Goal: Information Seeking & Learning: Find specific fact

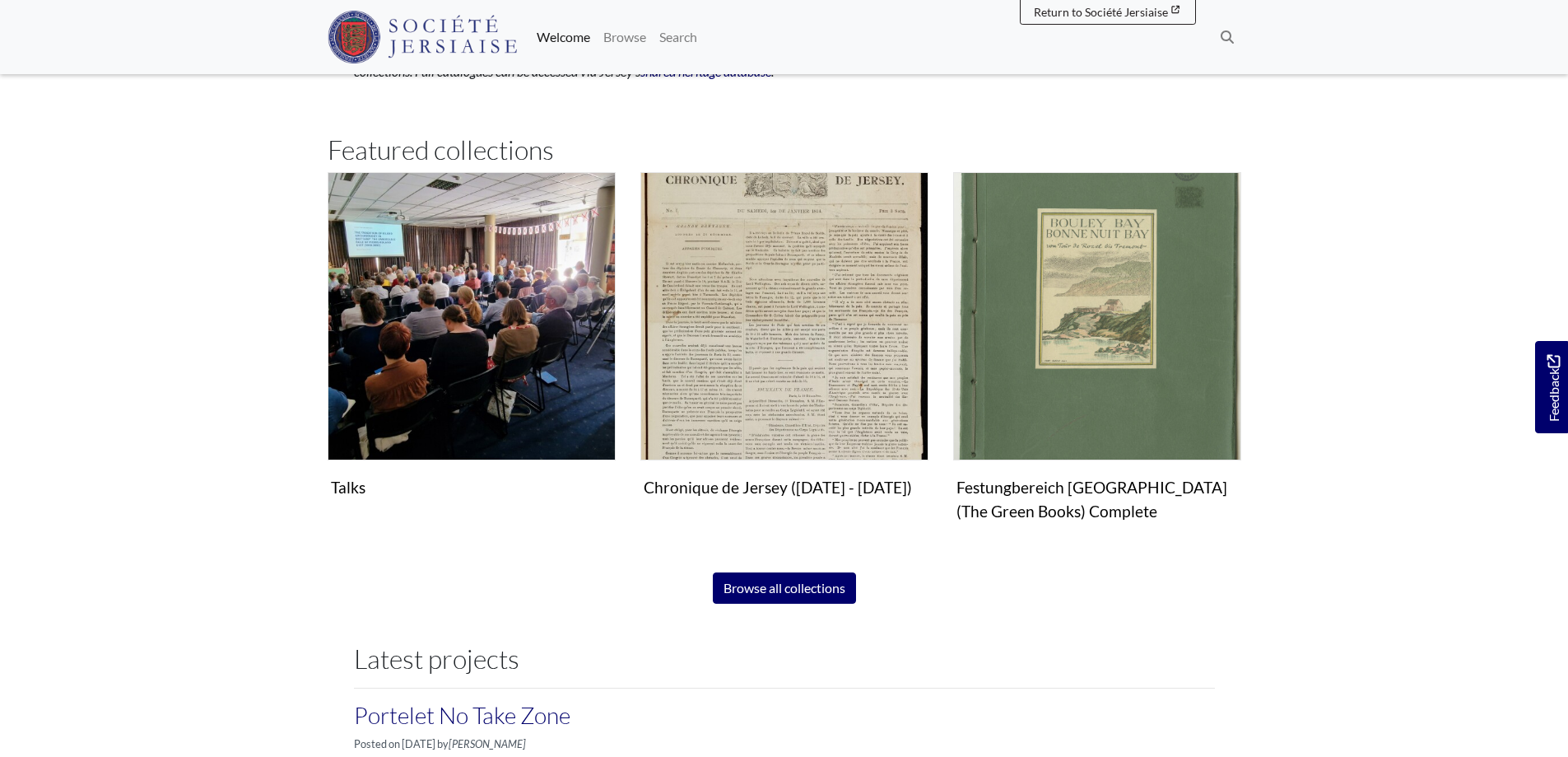
scroll to position [1070, 0]
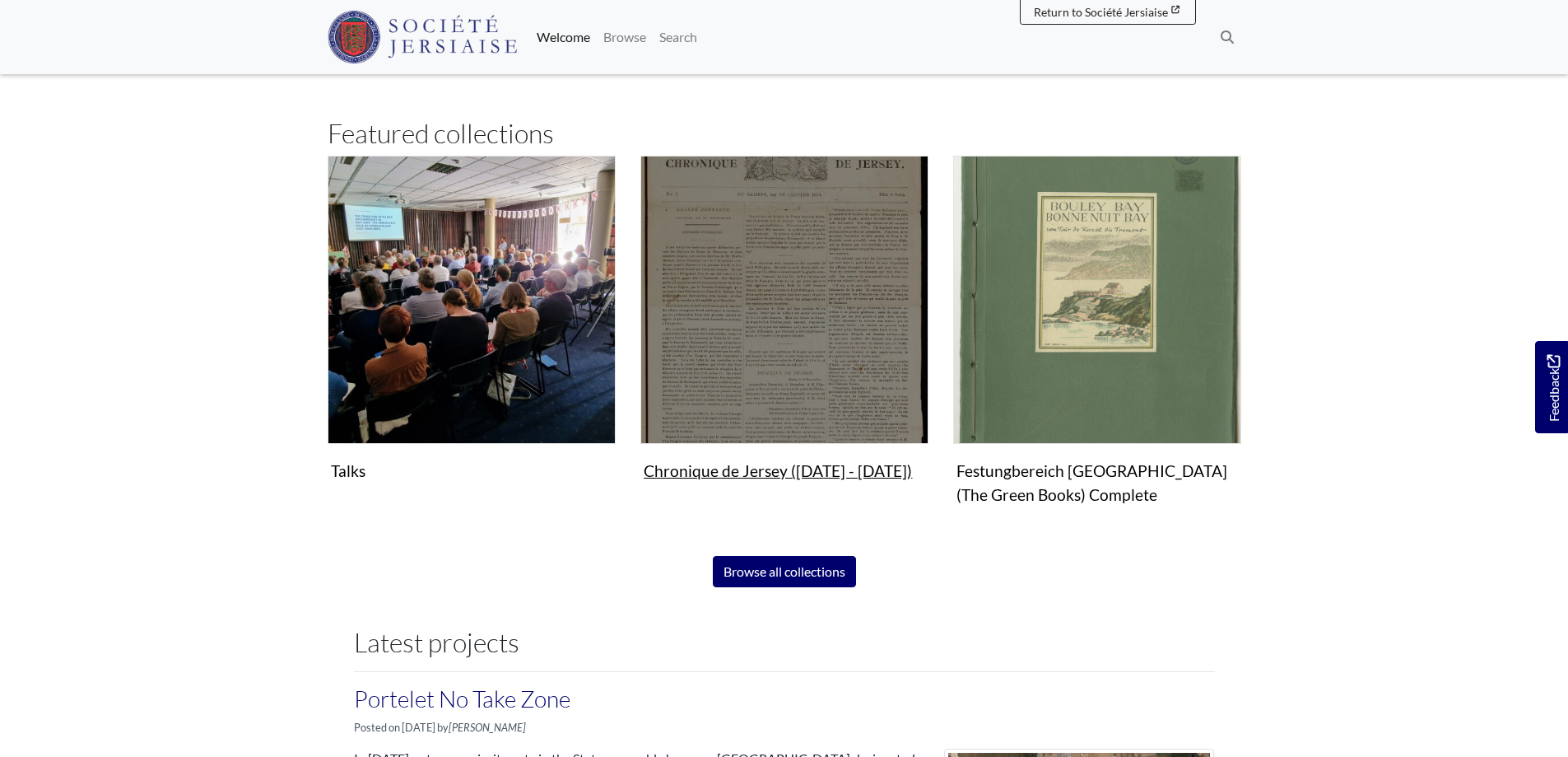
click at [776, 404] on img "Subcollection" at bounding box center [785, 300] width 288 height 289
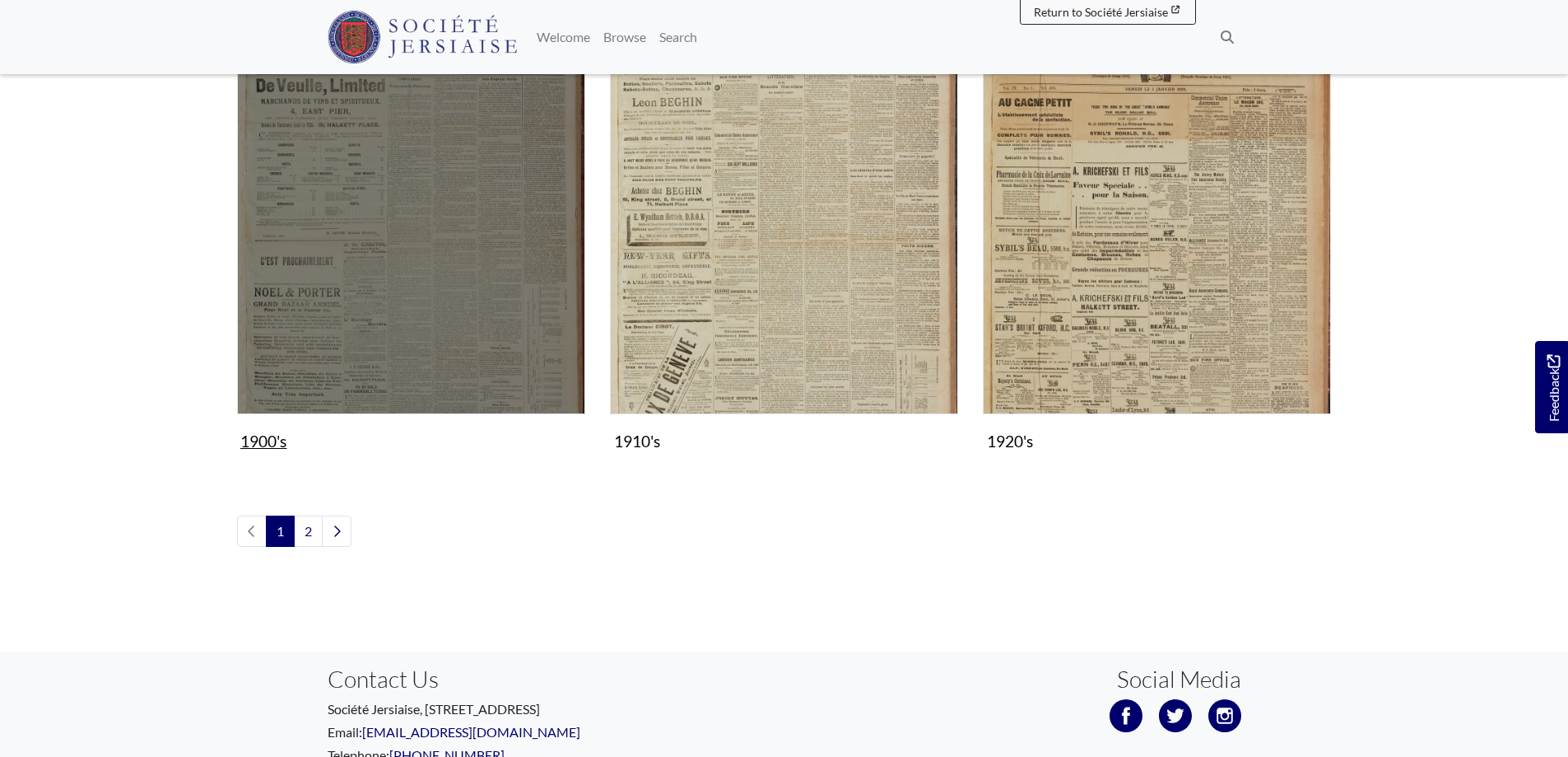
scroll to position [1881, 0]
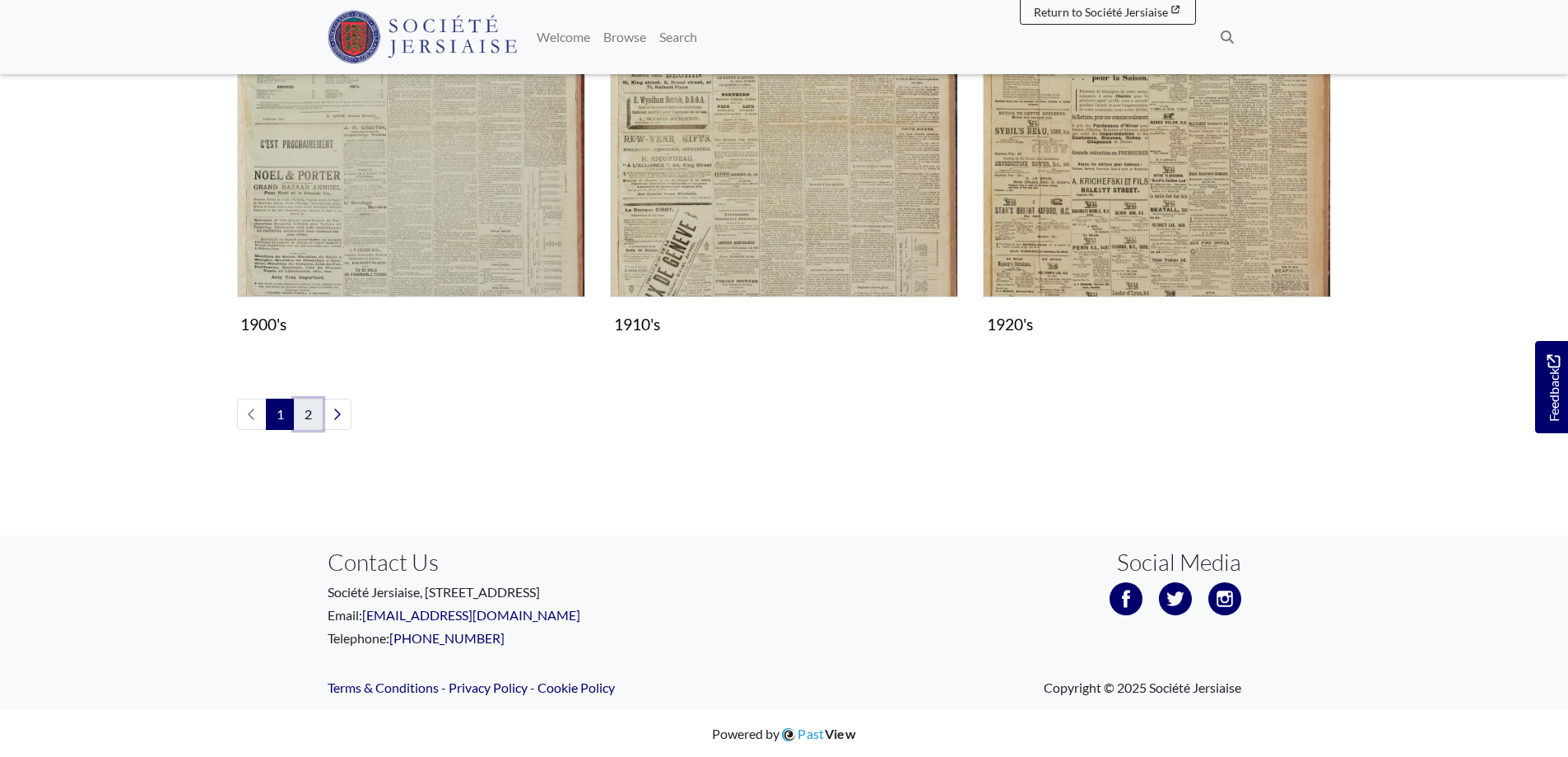
click at [301, 423] on link "2" at bounding box center [308, 413] width 29 height 31
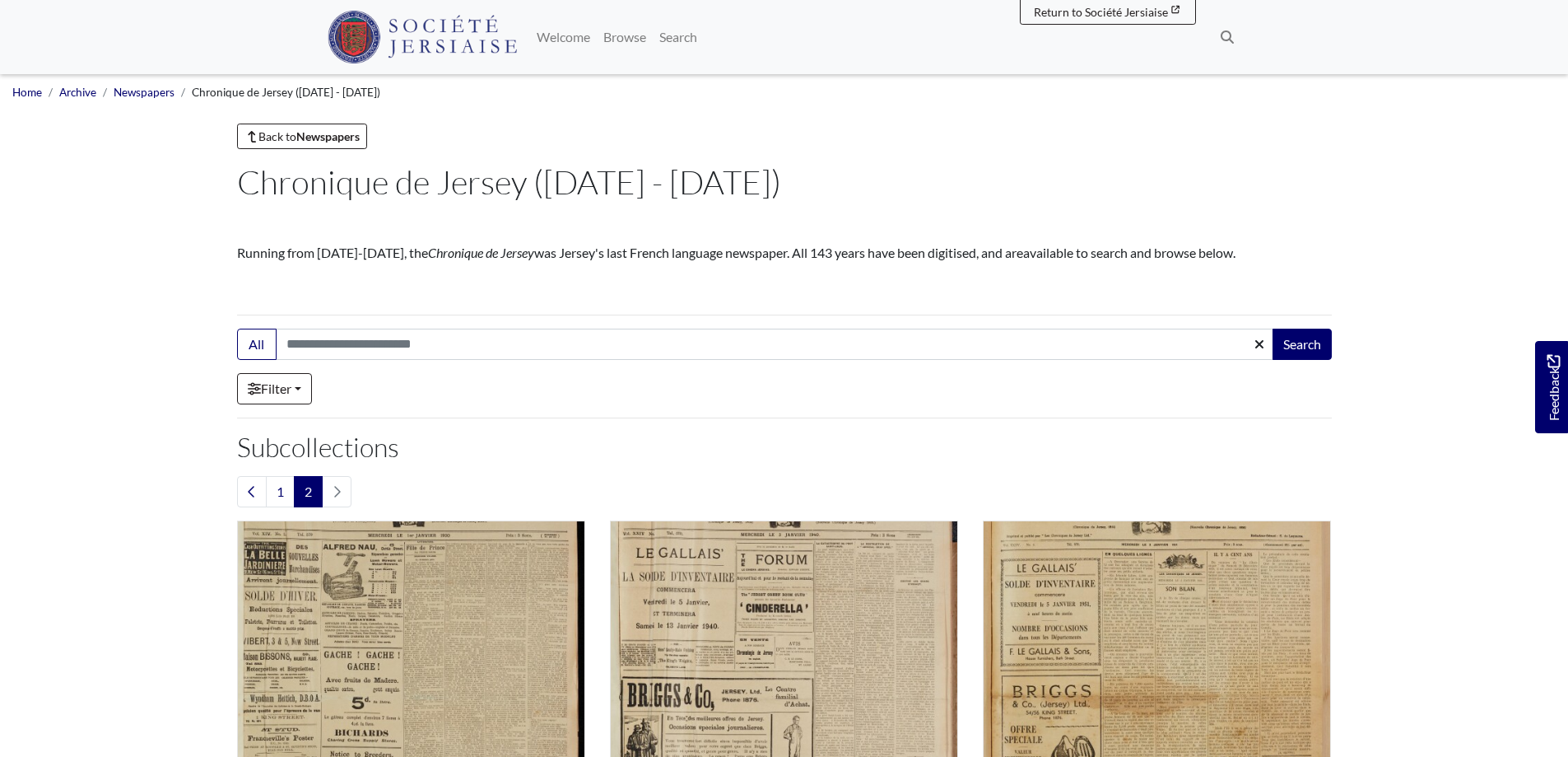
scroll to position [494, 0]
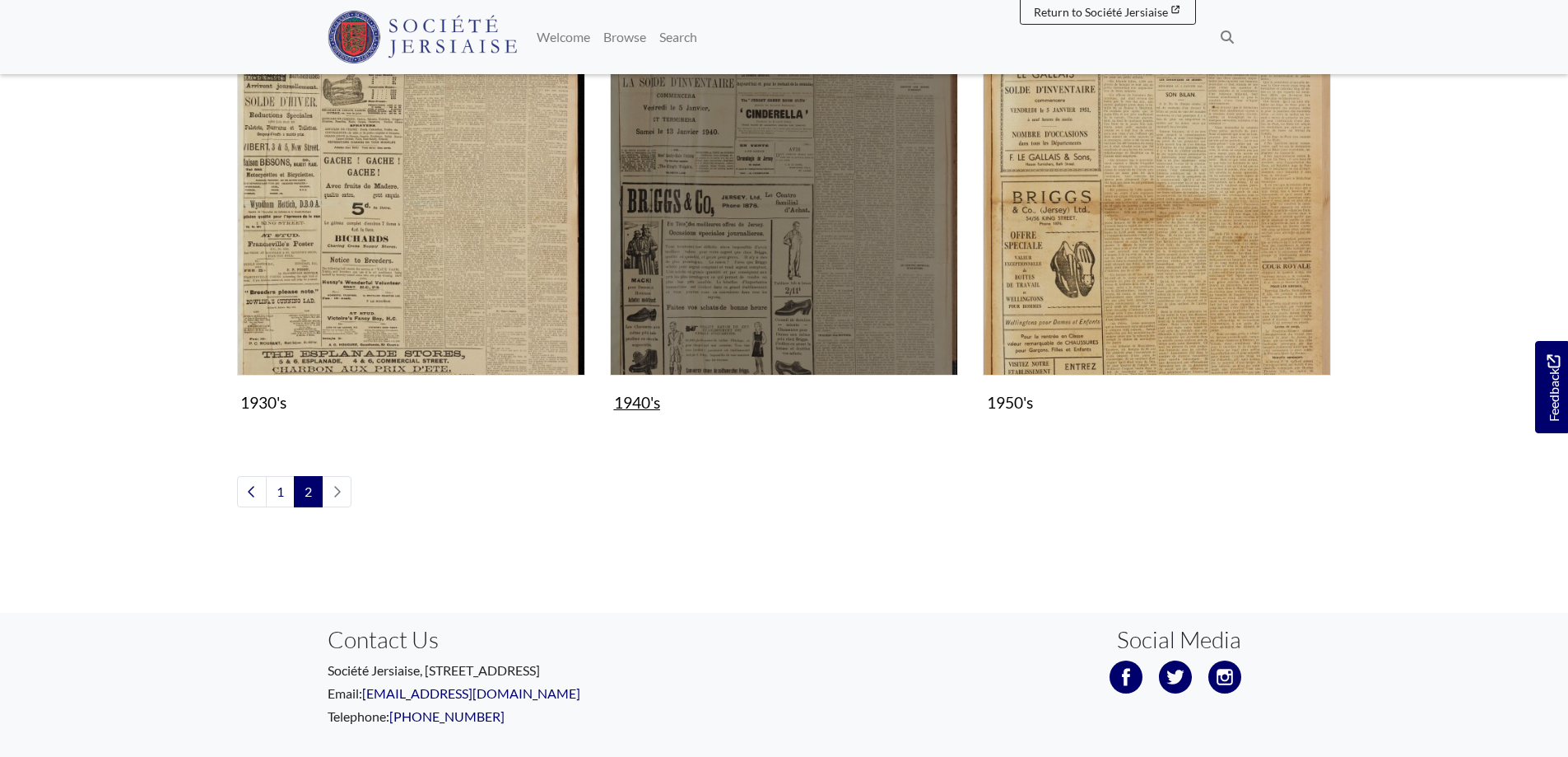
click at [798, 329] on img "Subcollection" at bounding box center [784, 200] width 348 height 349
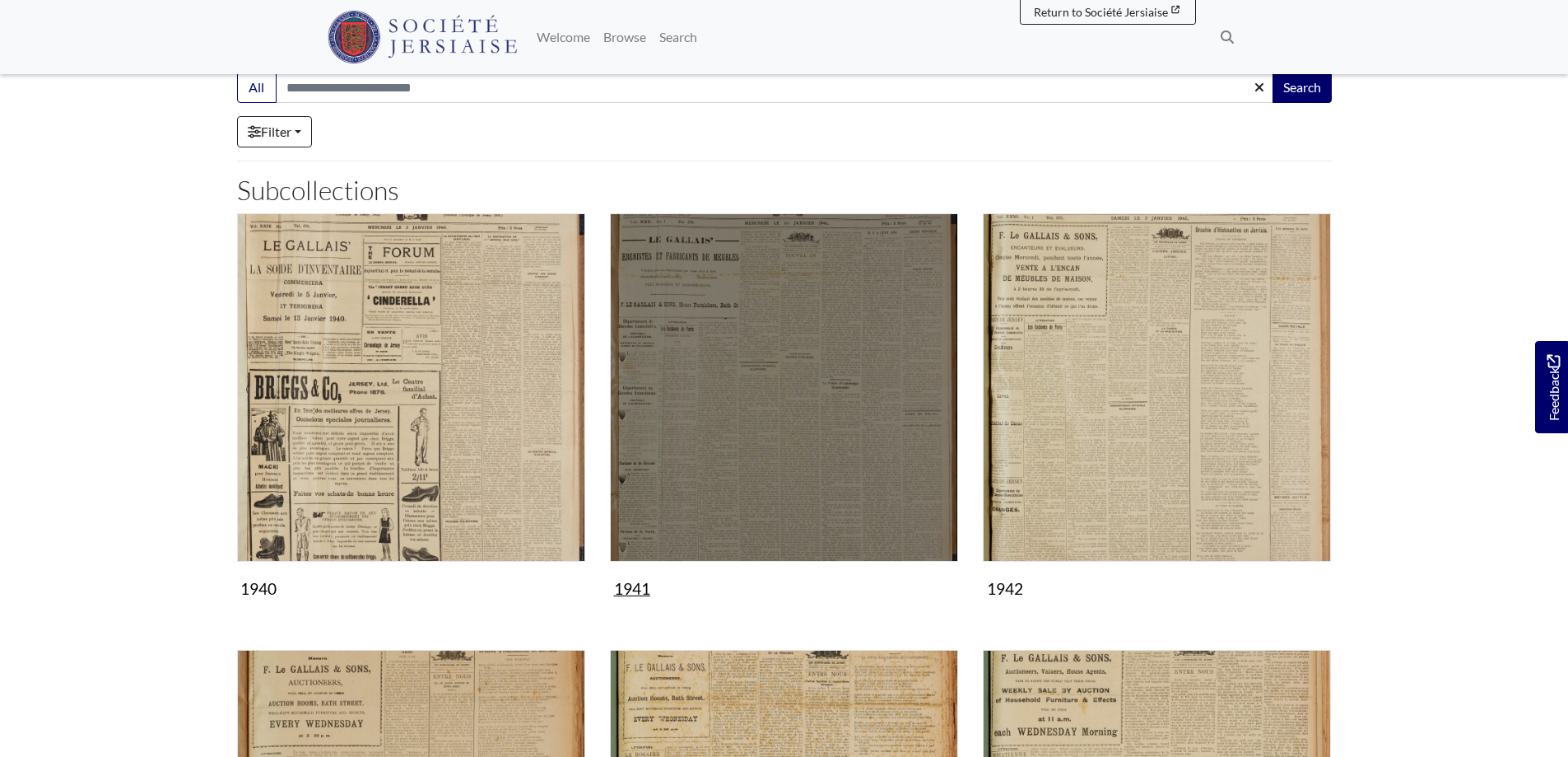
scroll to position [329, 0]
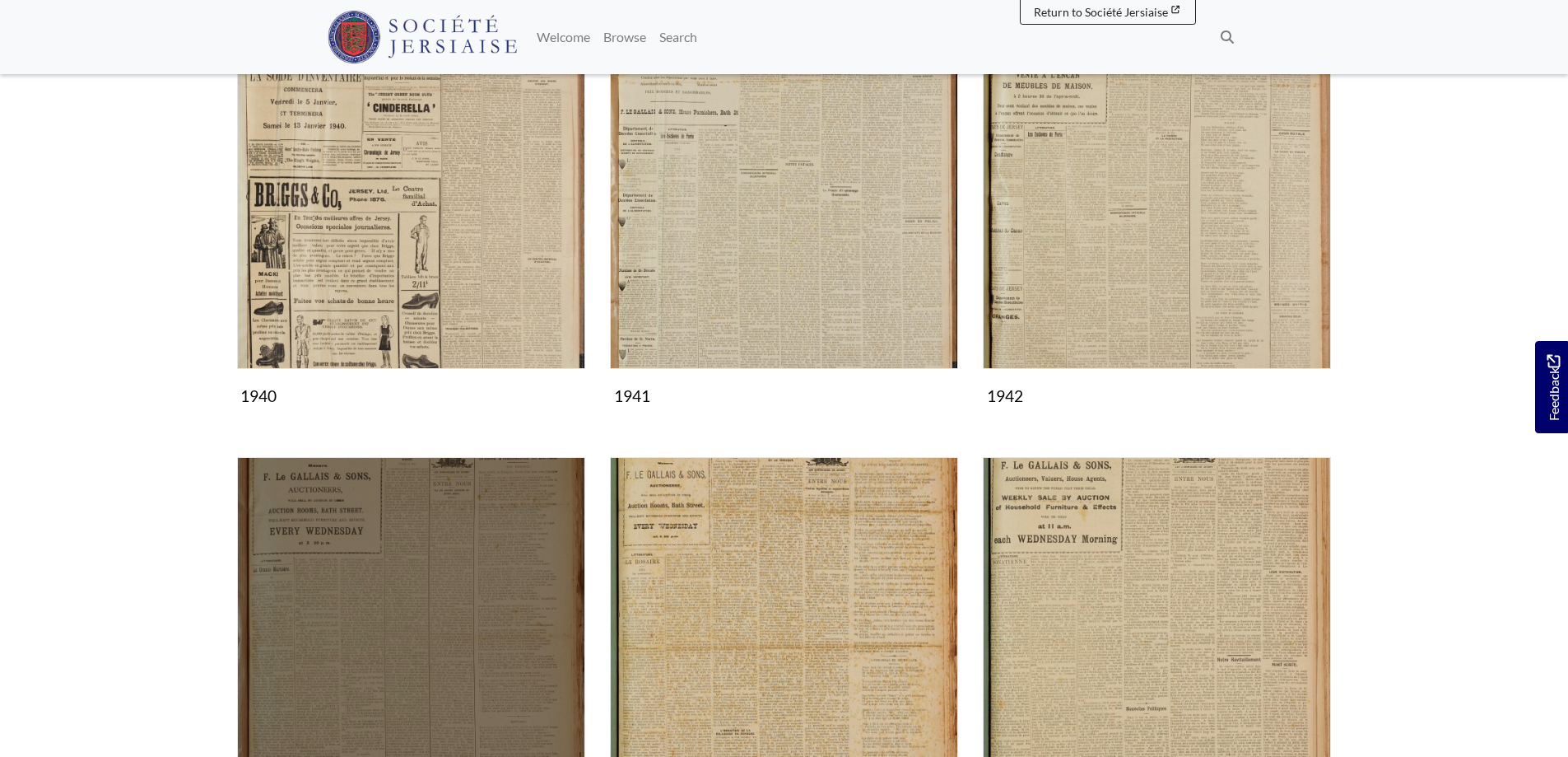
click at [398, 592] on img "Subcollection" at bounding box center [411, 631] width 348 height 349
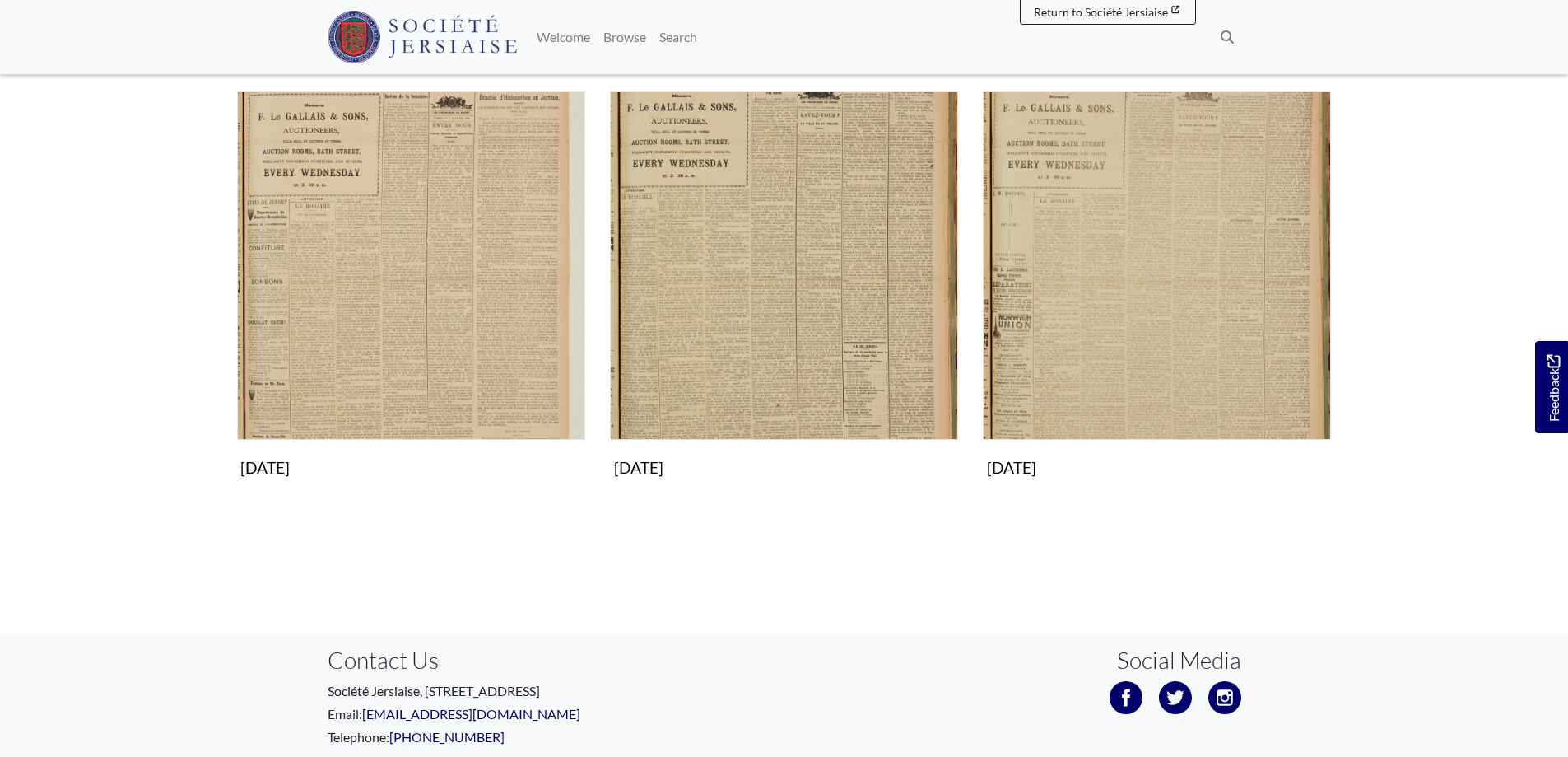
scroll to position [1667, 0]
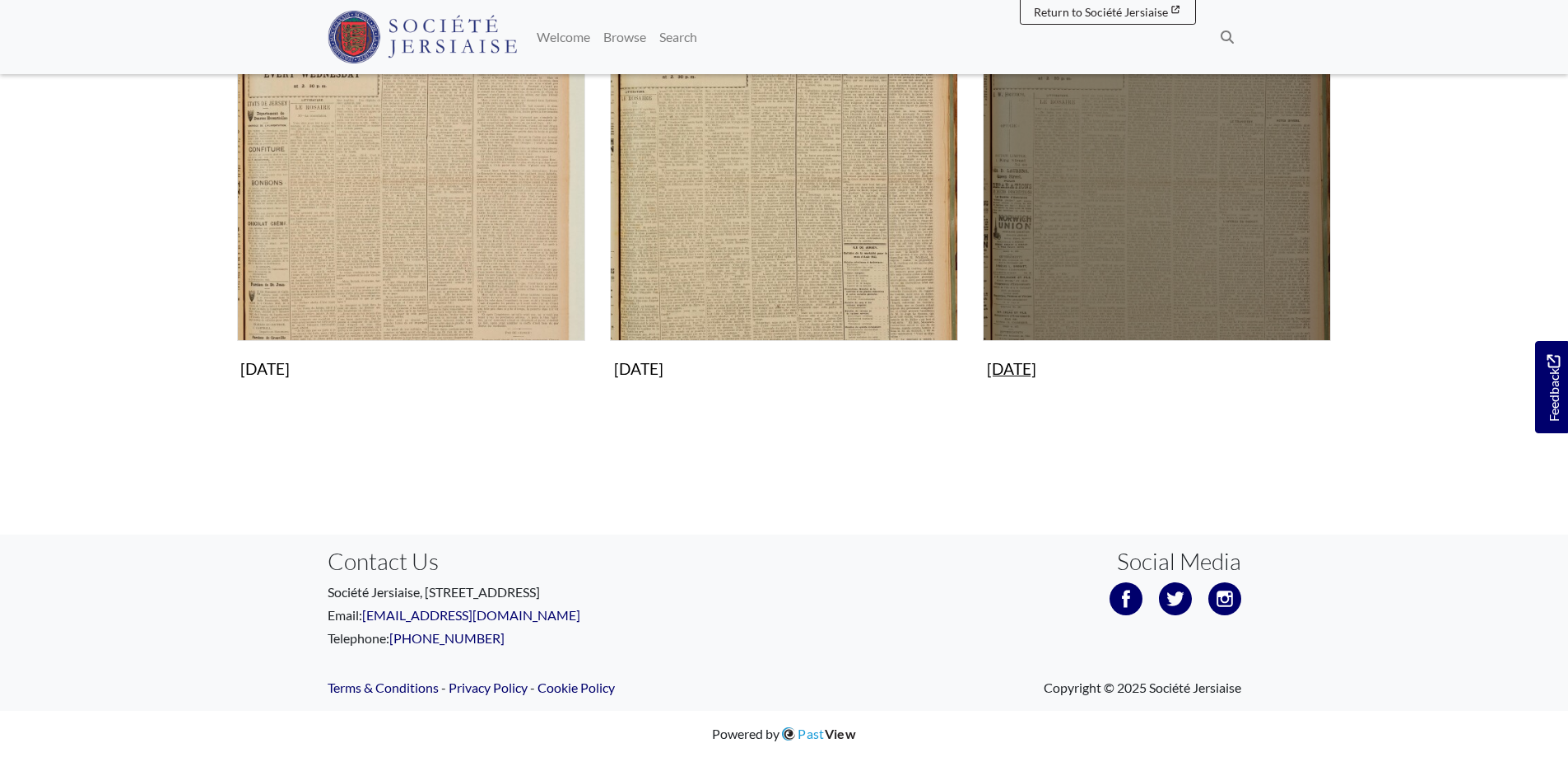
click at [1081, 284] on img "Subcollection" at bounding box center [1157, 167] width 348 height 349
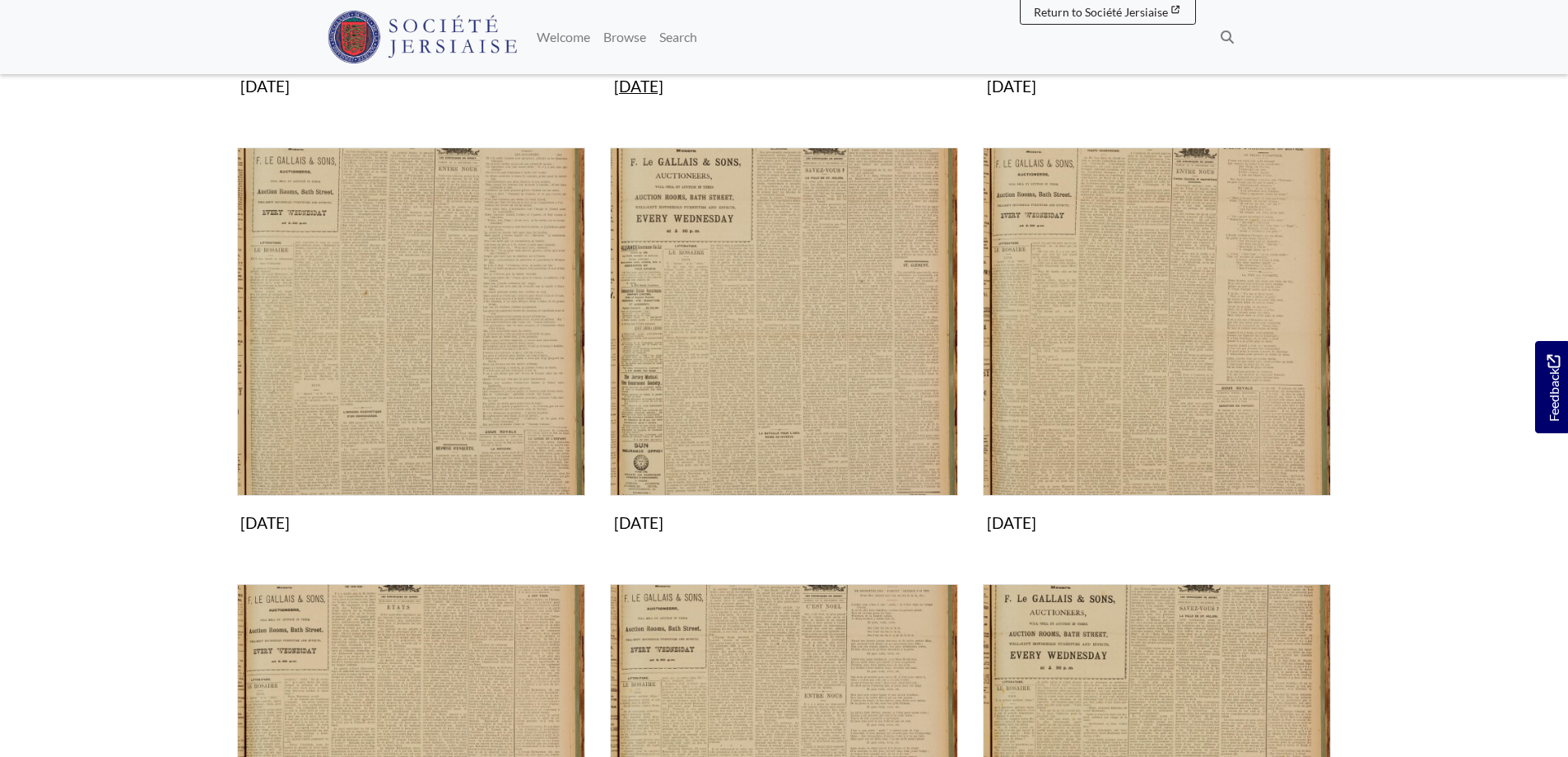
scroll to position [987, 0]
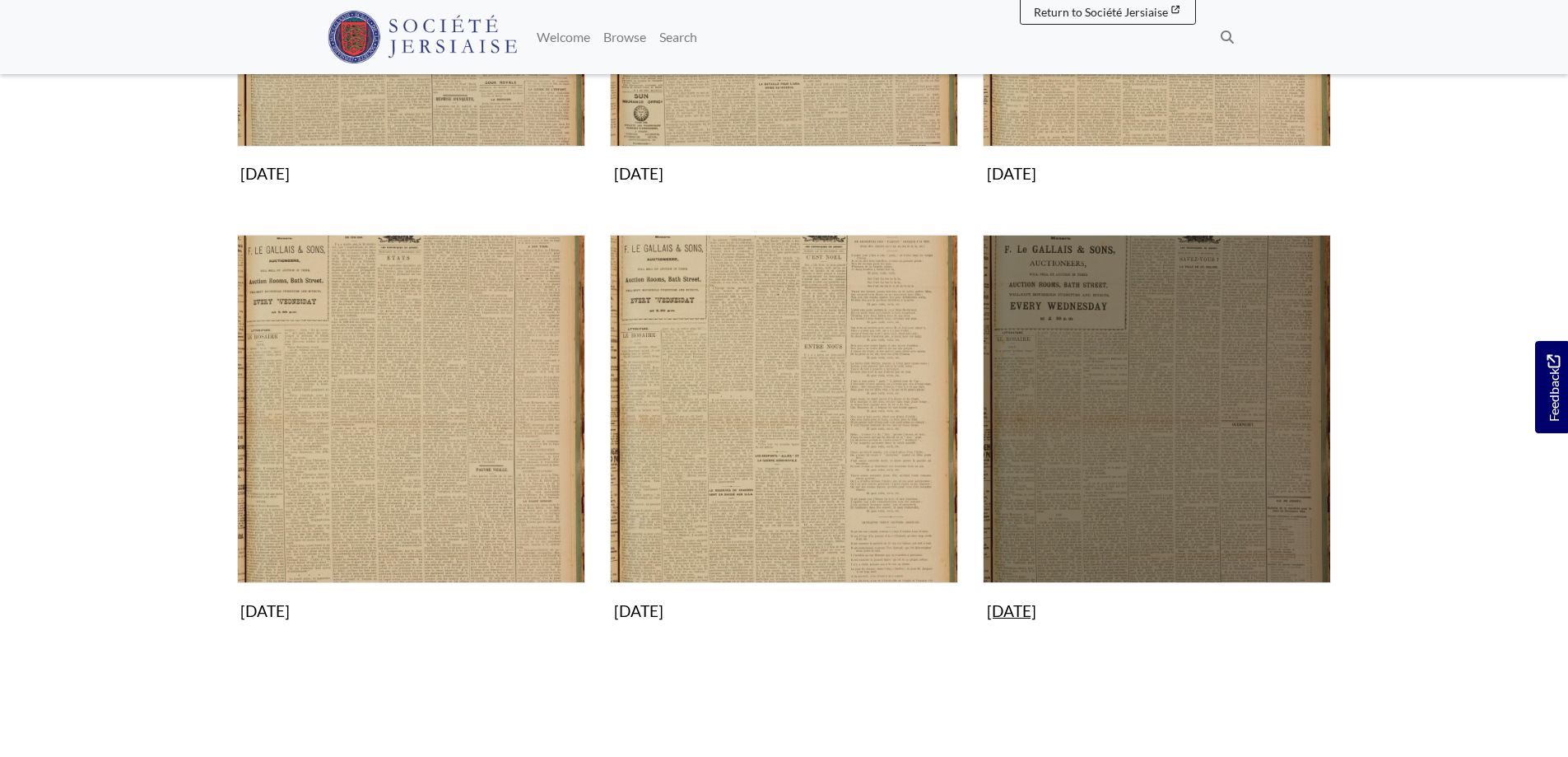
click at [1118, 446] on img "Subcollection" at bounding box center [1157, 408] width 348 height 349
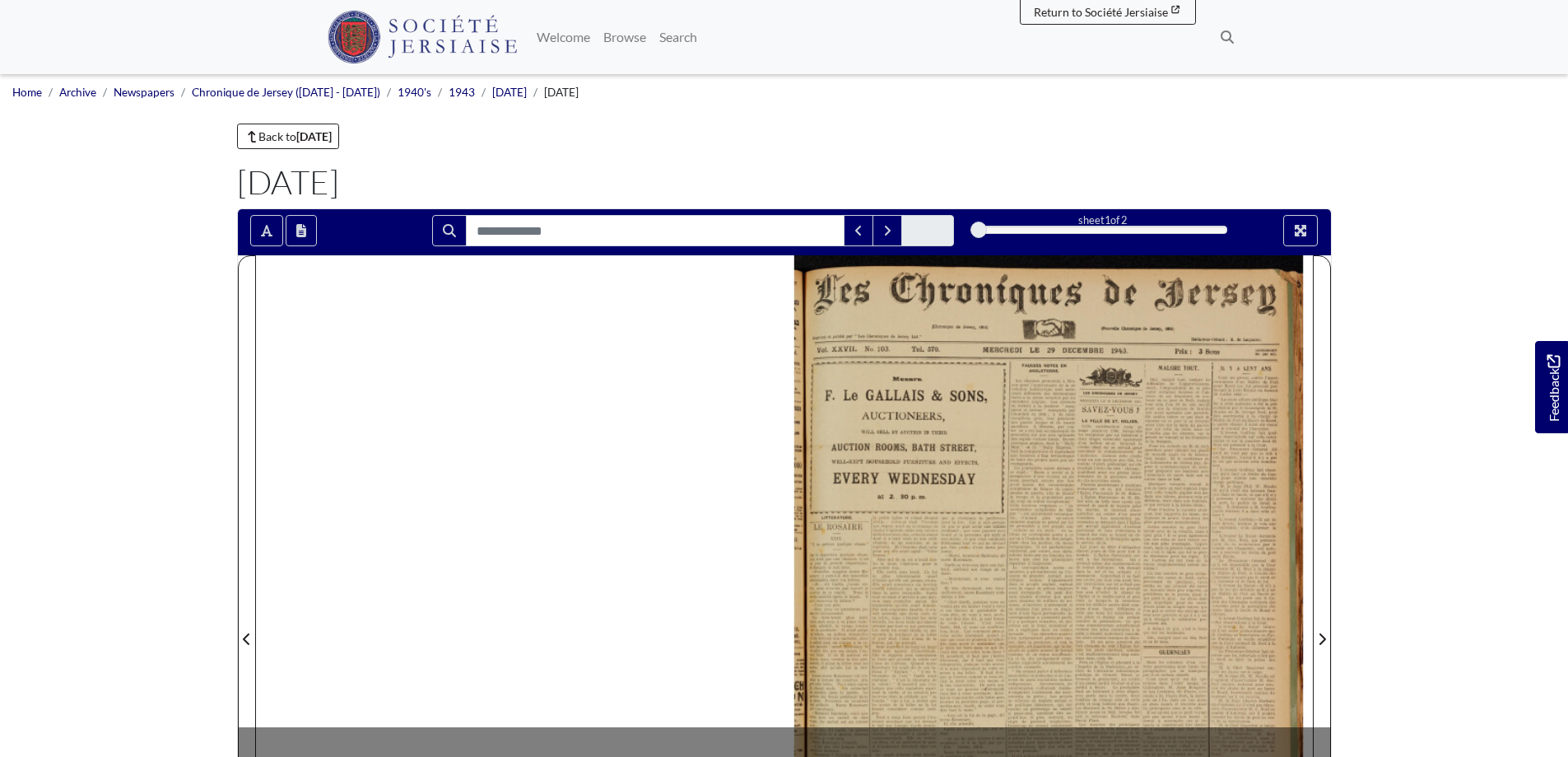
click at [1124, 431] on div at bounding box center [1048, 629] width 528 height 748
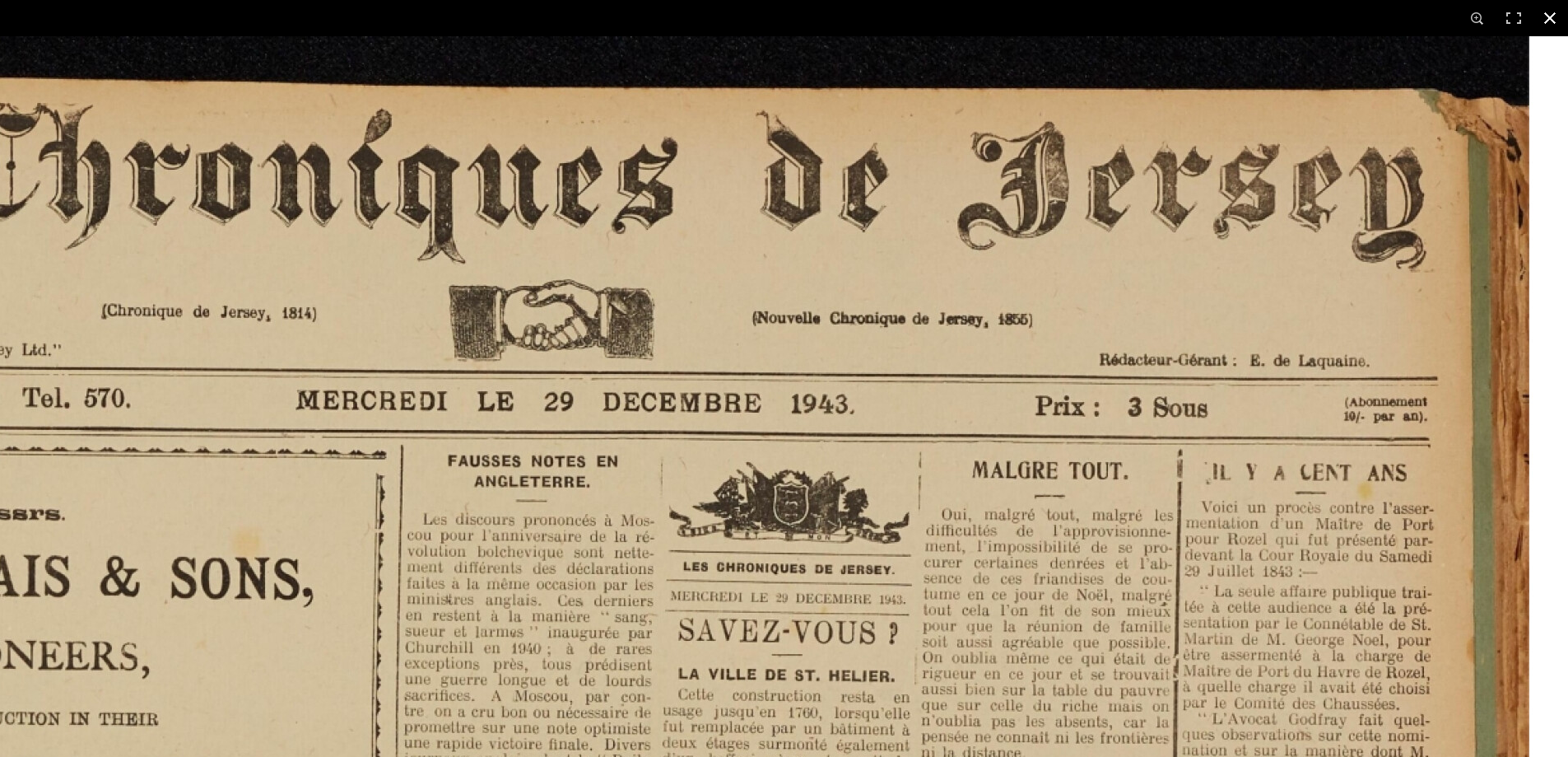
click at [1553, 23] on button at bounding box center [1549, 18] width 37 height 37
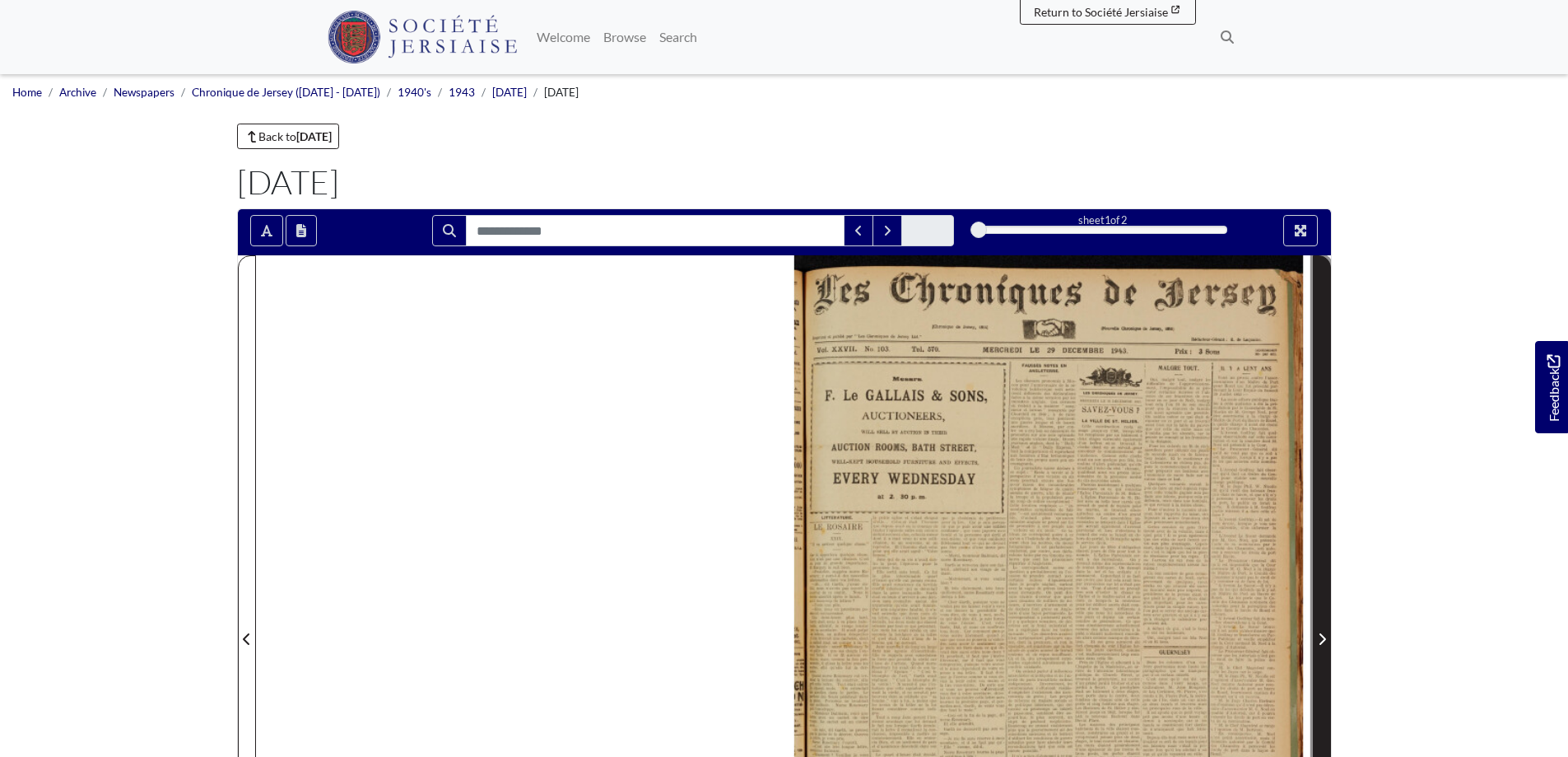
click at [1320, 636] on icon "Next Page" at bounding box center [1322, 639] width 8 height 13
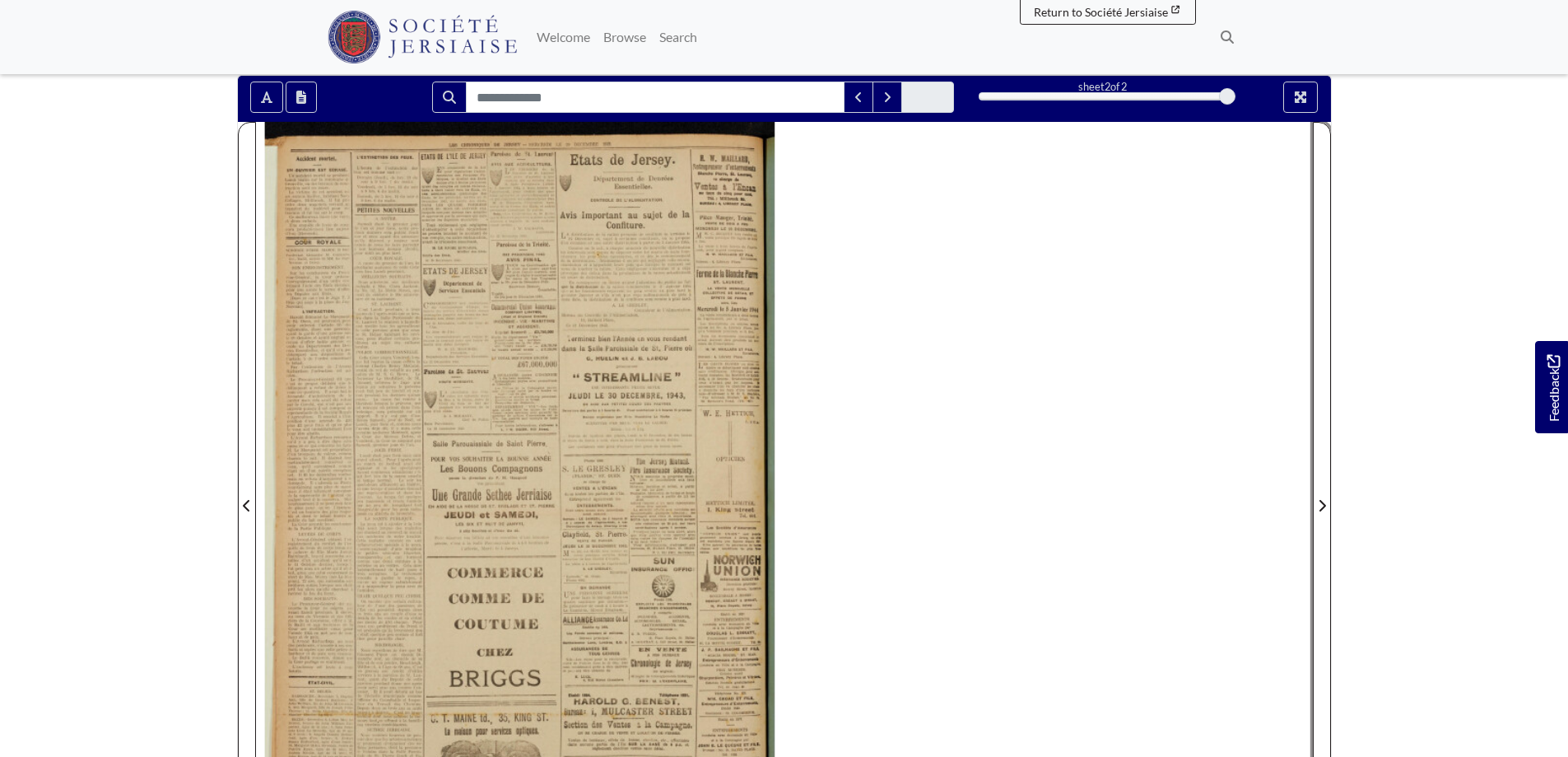
scroll to position [165, 0]
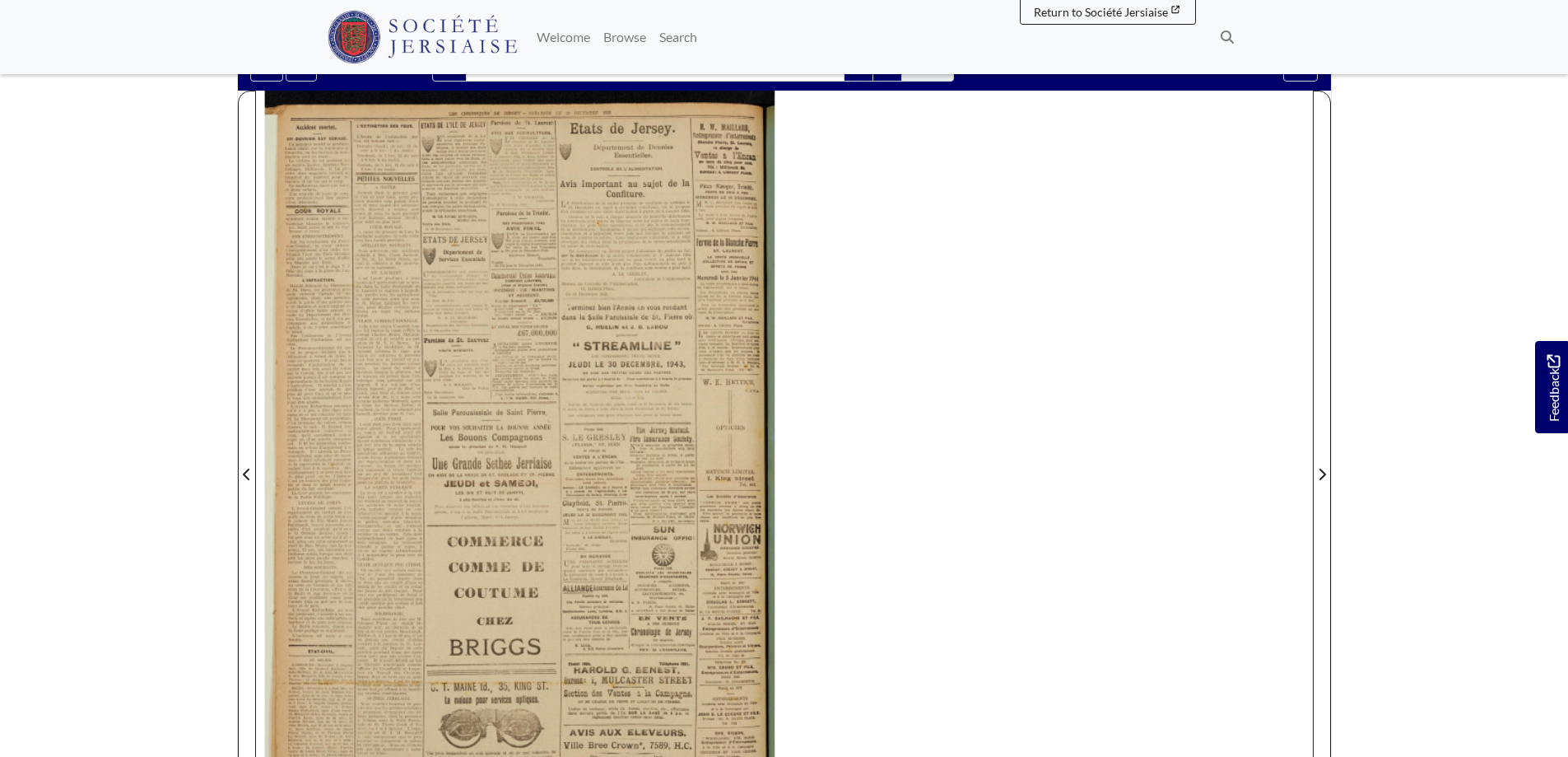
click at [297, 241] on div at bounding box center [520, 465] width 528 height 748
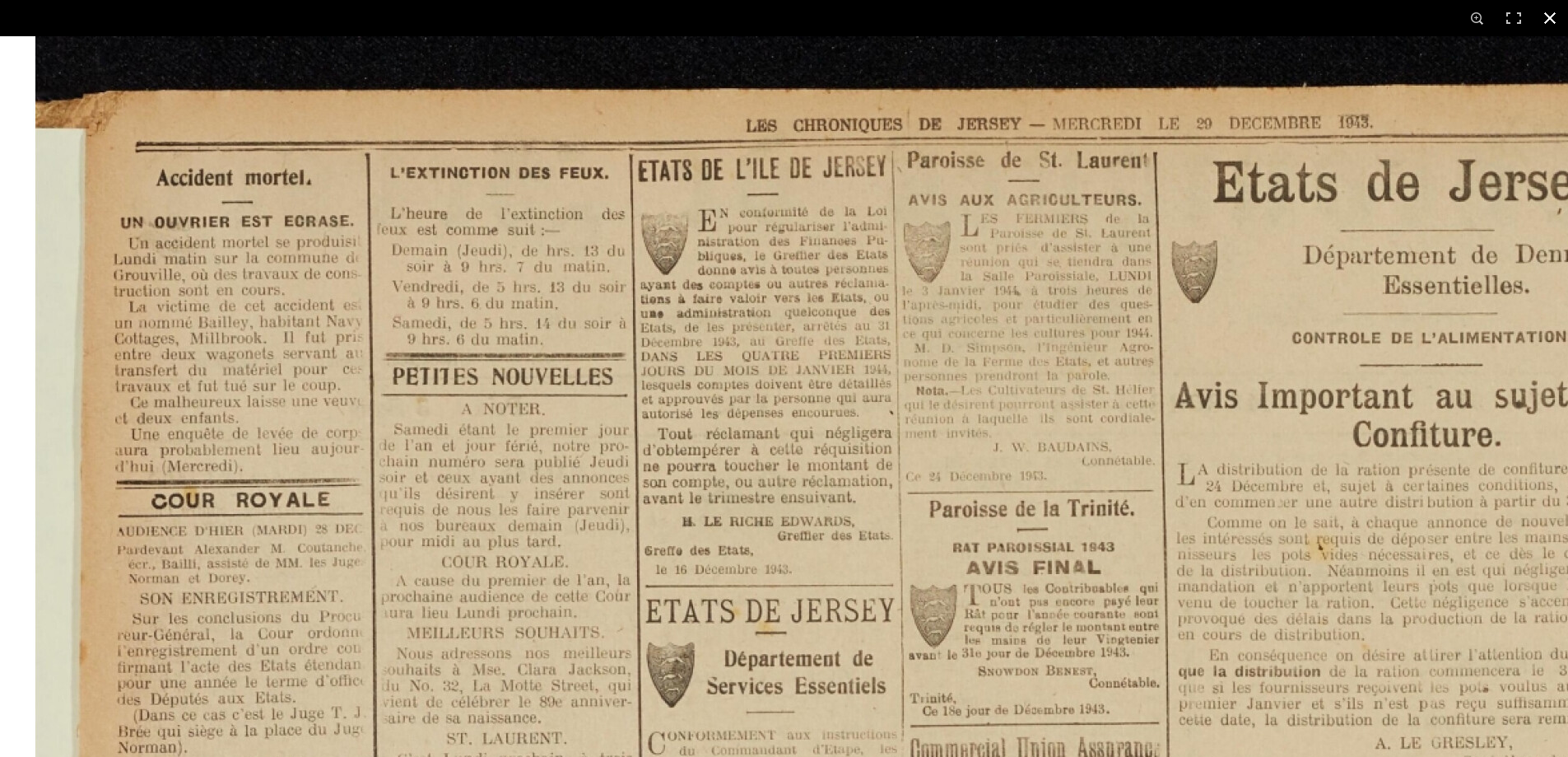
click at [1552, 17] on button at bounding box center [1549, 18] width 37 height 37
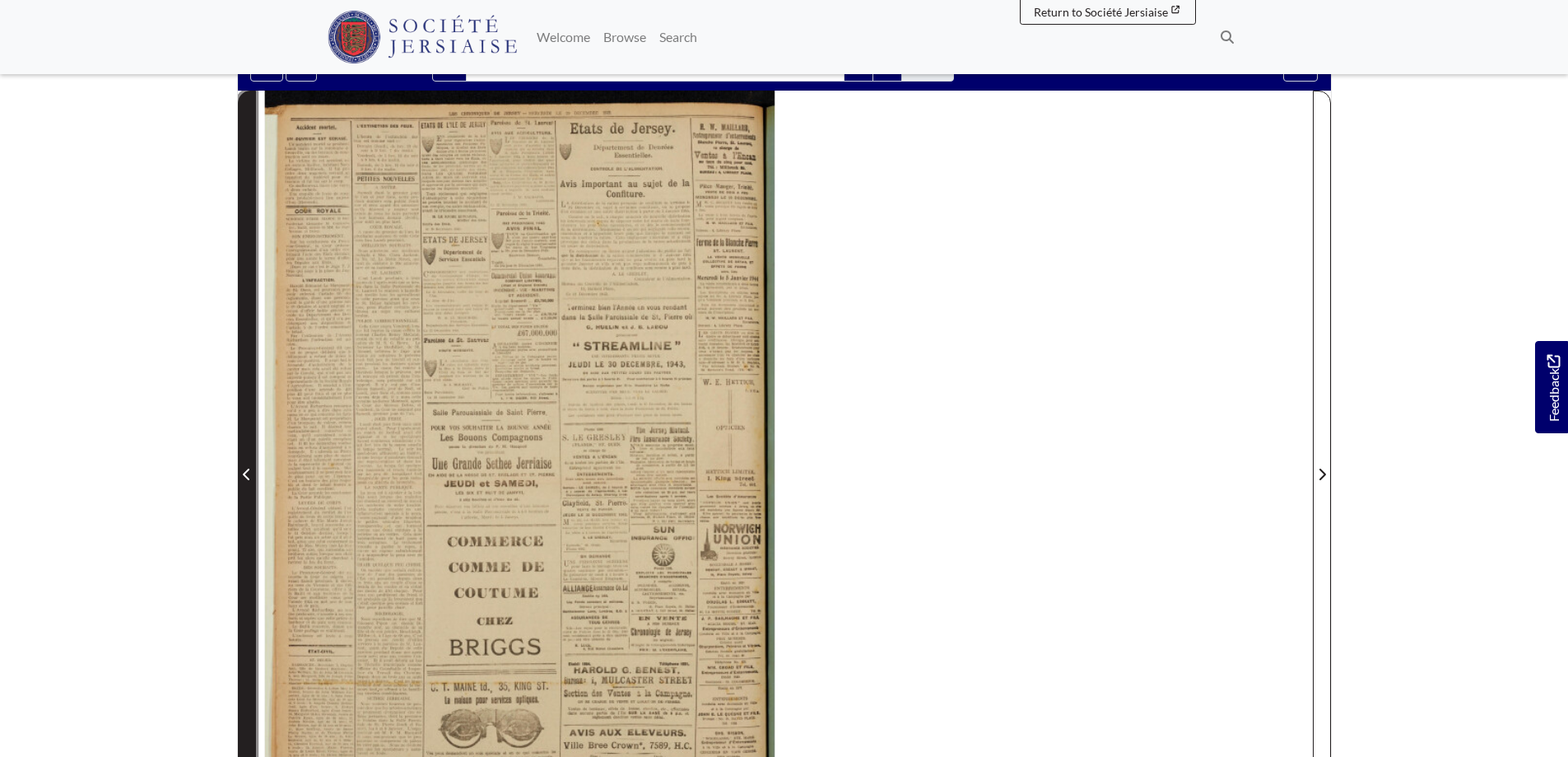
click at [250, 477] on icon "Previous Page" at bounding box center [246, 474] width 8 height 13
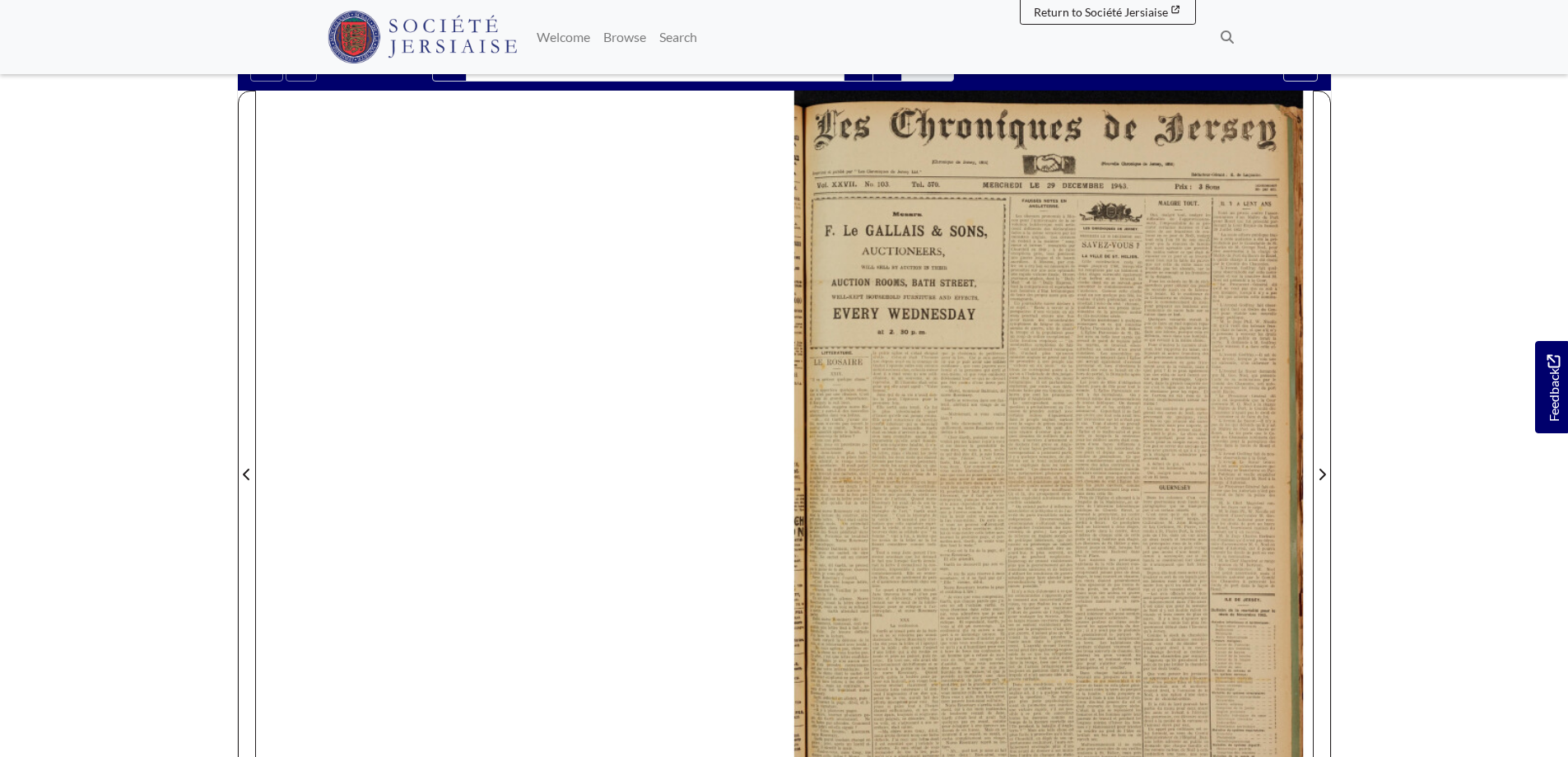
click at [998, 356] on div at bounding box center [1048, 465] width 528 height 748
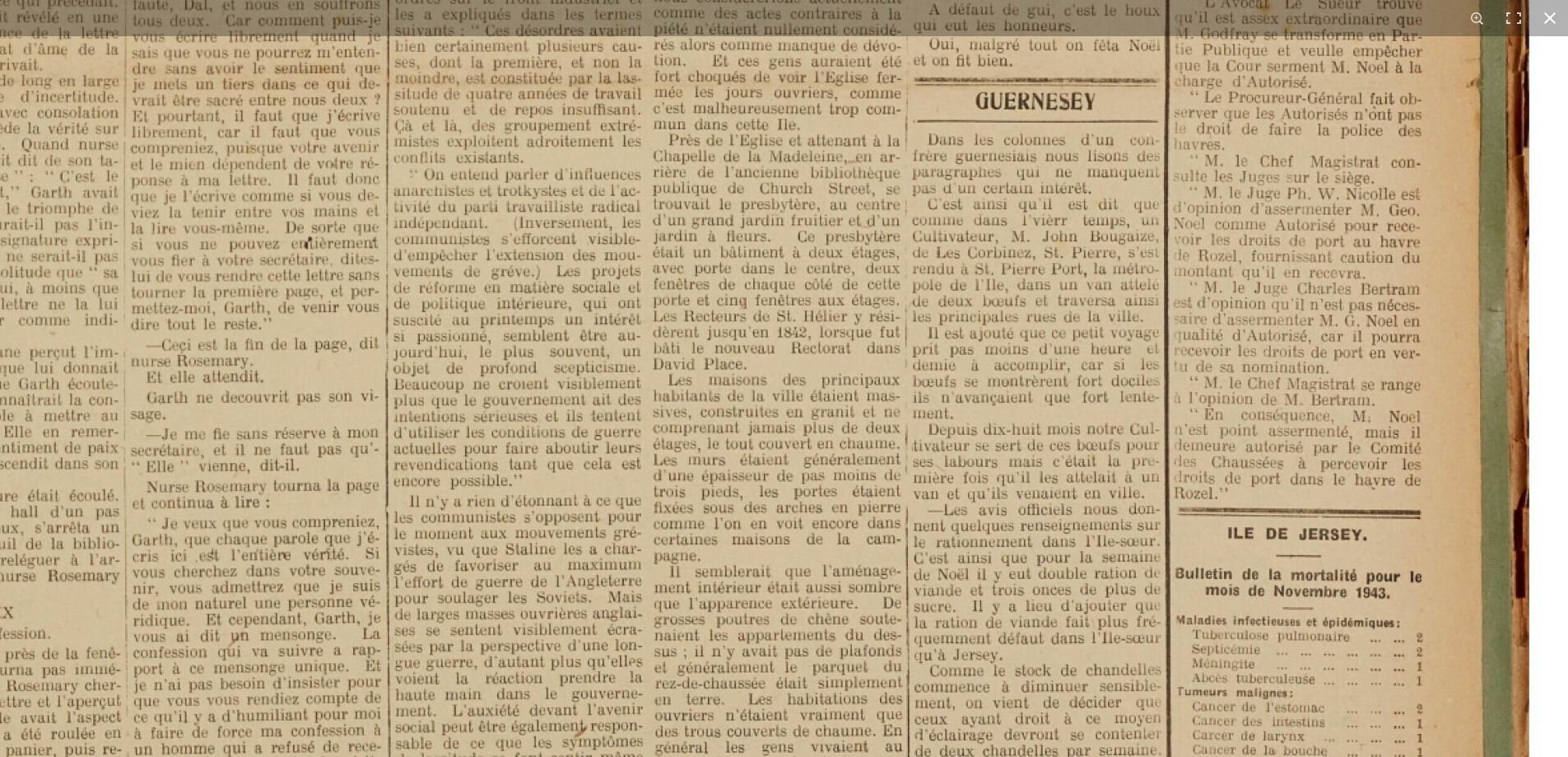
click at [1547, 18] on button at bounding box center [1549, 18] width 37 height 37
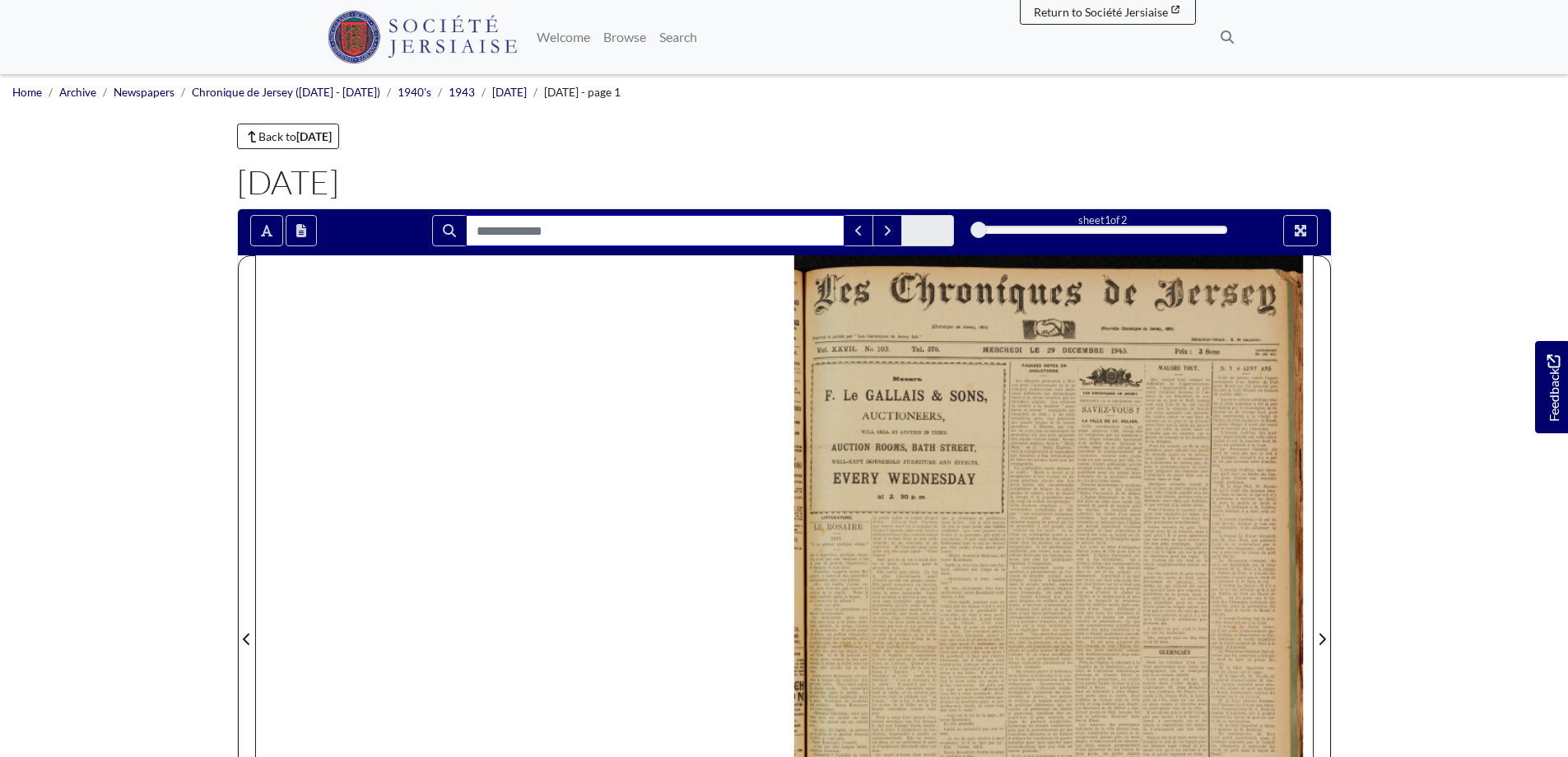
click at [584, 236] on input "Search for" at bounding box center [655, 230] width 378 height 31
type input "******"
click at [460, 230] on button "Search" at bounding box center [449, 230] width 35 height 31
drag, startPoint x: 566, startPoint y: 229, endPoint x: 467, endPoint y: 229, distance: 99.0
click at [467, 229] on input "******" at bounding box center [648, 230] width 366 height 31
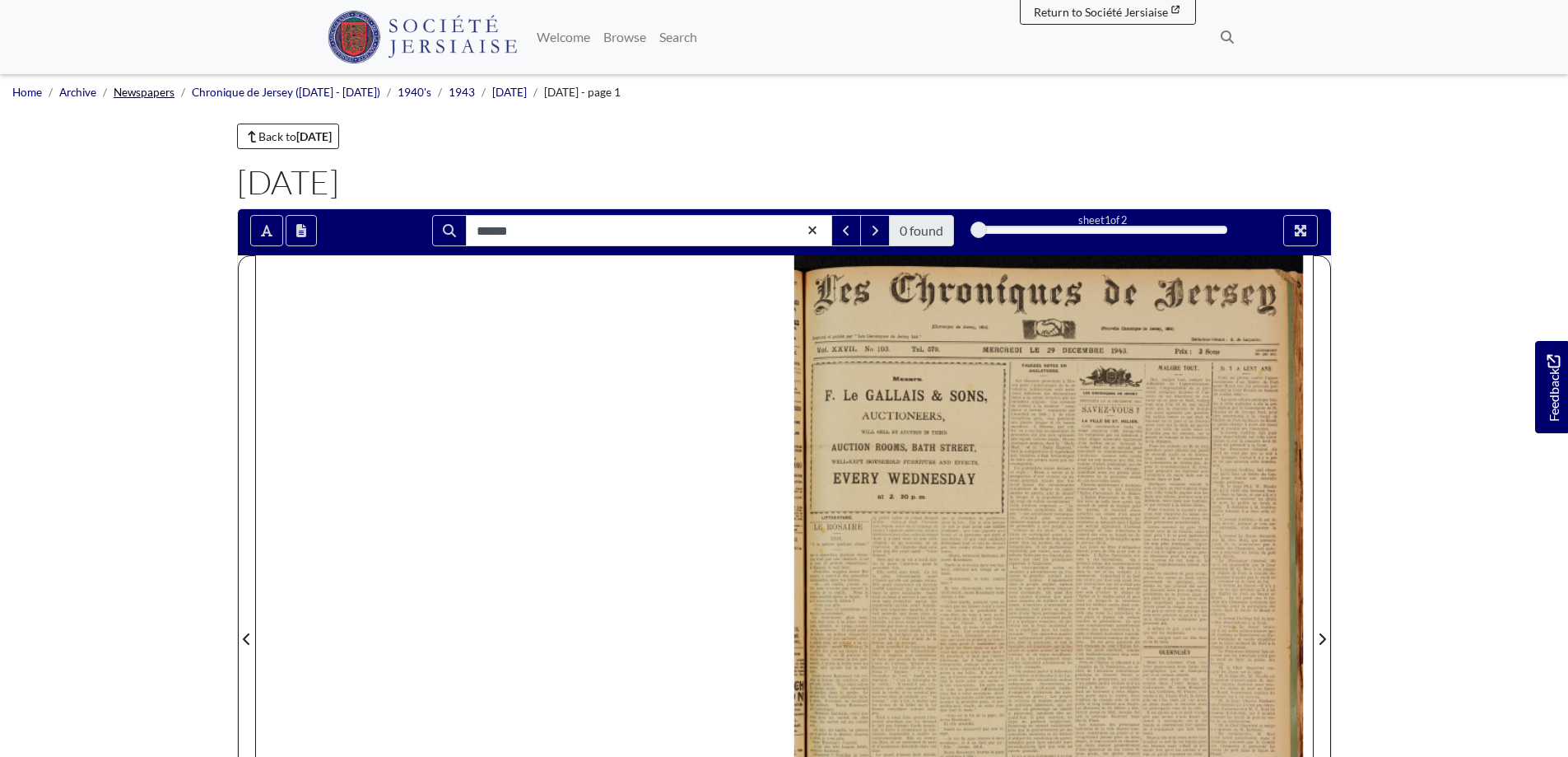
click at [149, 92] on link "Newspapers" at bounding box center [143, 92] width 61 height 13
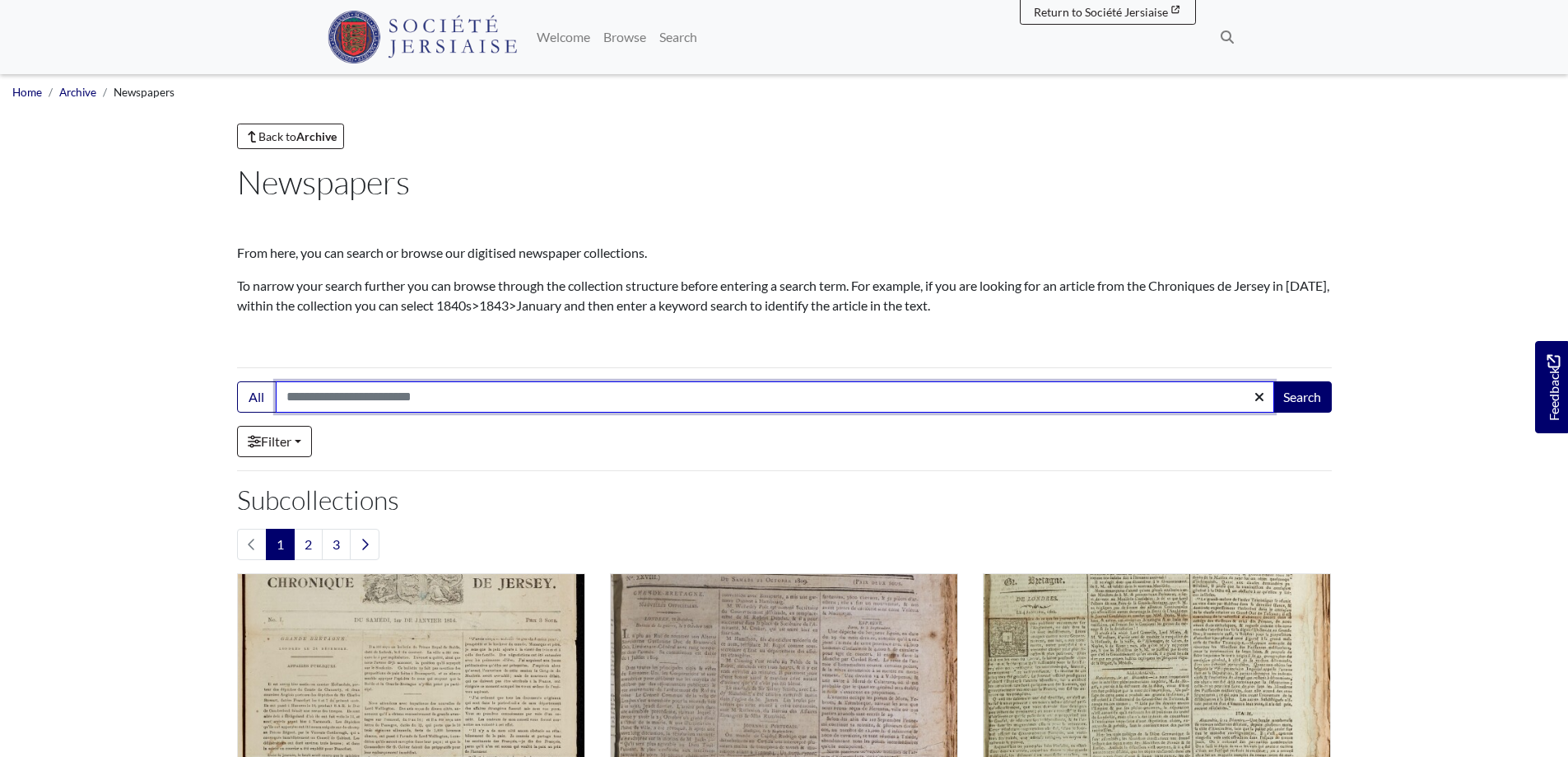
click at [316, 391] on input "Search:" at bounding box center [775, 396] width 998 height 31
type input "**********"
click at [1273, 381] on button "Search" at bounding box center [1302, 396] width 59 height 31
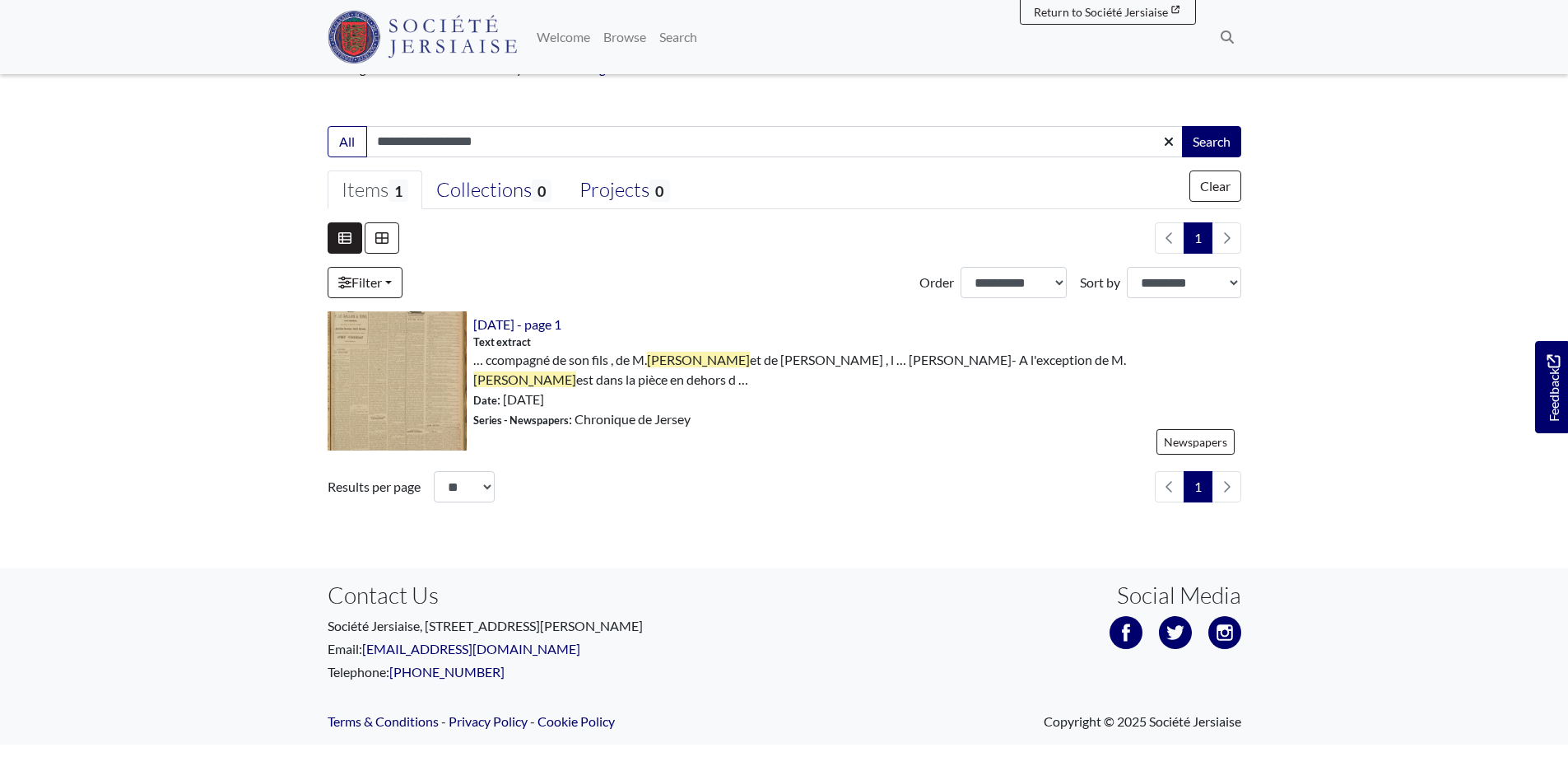
scroll to position [329, 0]
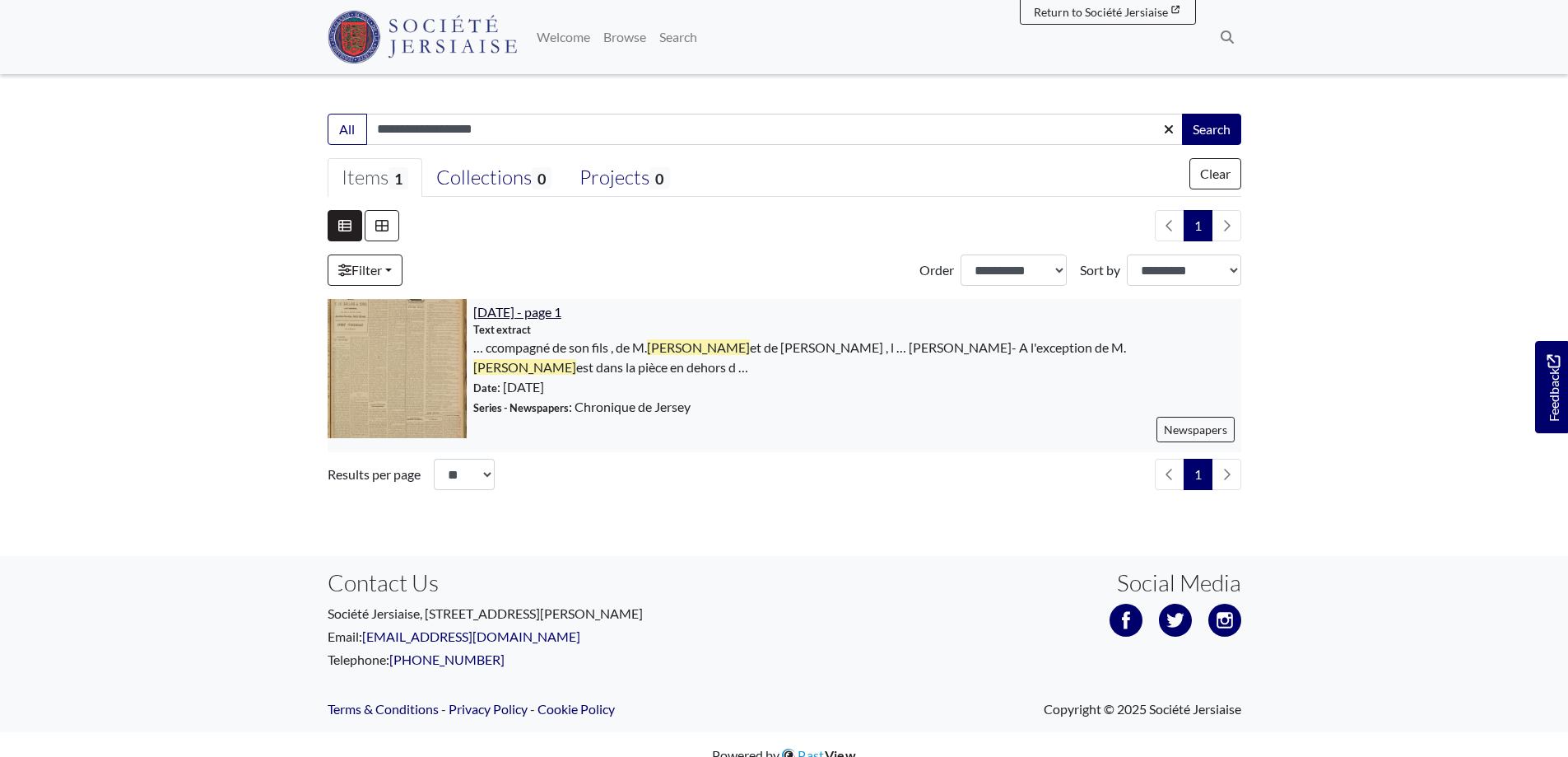
click at [533, 314] on span "[DATE] - page 1" at bounding box center [517, 311] width 88 height 16
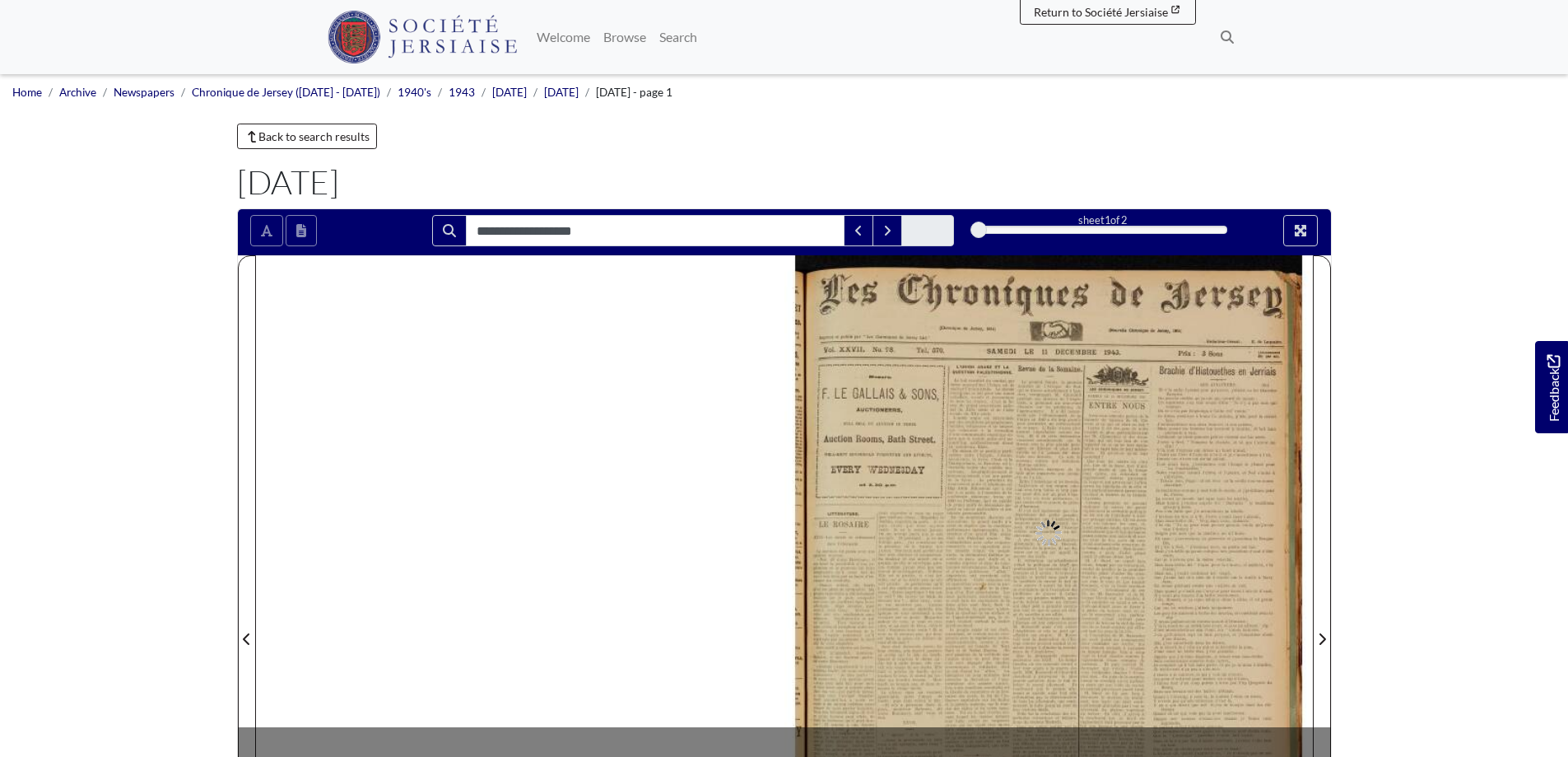
type input "**********"
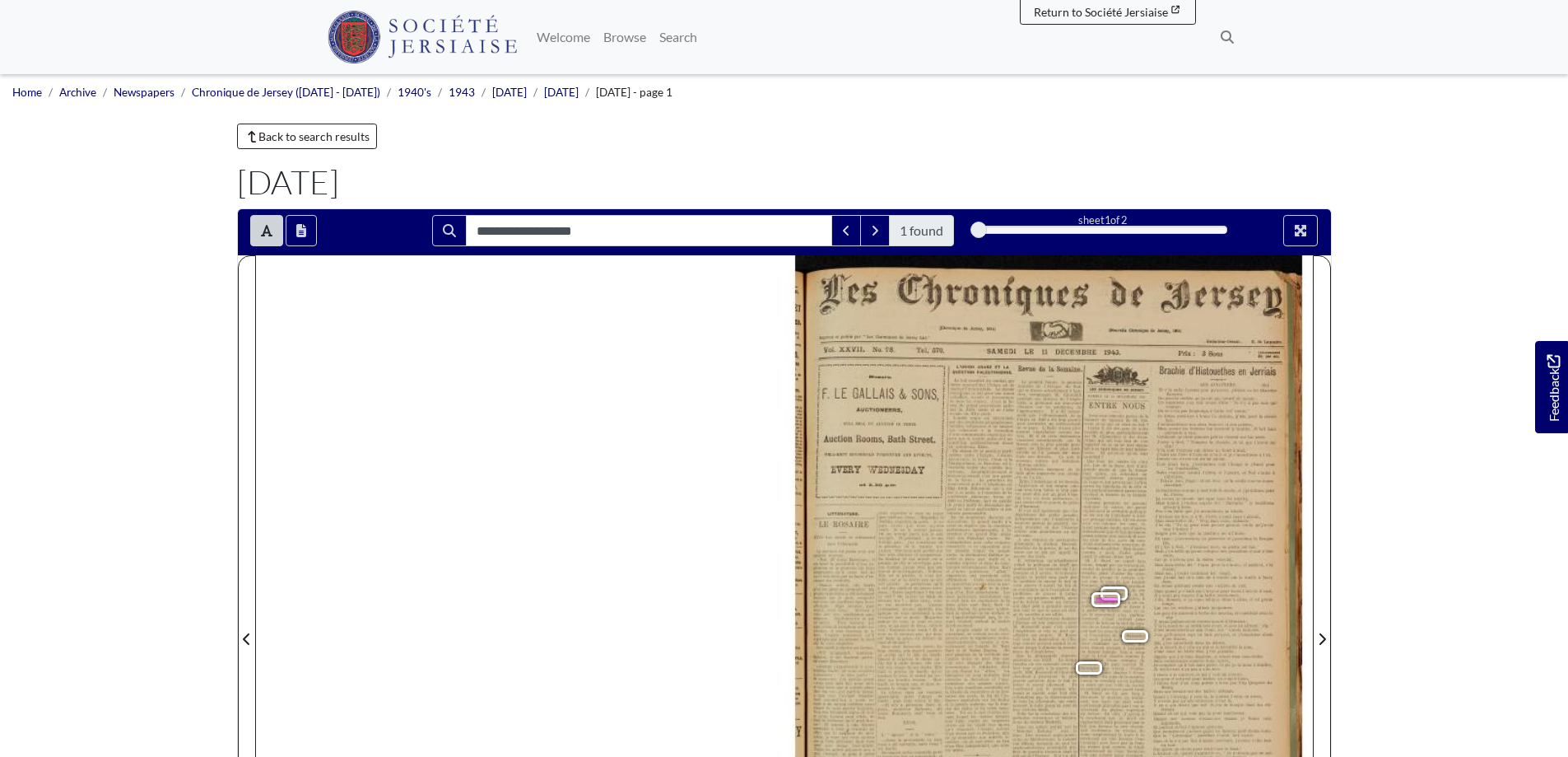
click at [681, 696] on div "21 , ET Les Chroniques 8 . ( Chronique de Jersey , 1814 ) ées et de Jersey ( No…" at bounding box center [784, 629] width 1057 height 748
click at [1114, 473] on span "on" at bounding box center [1113, 474] width 5 height 6
click at [933, 323] on div "21 , ET Les Chroniques 8 . ( Chronique de Jersey , 1814 ) ées et de Jersey ( No…" at bounding box center [1053, 629] width 518 height 748
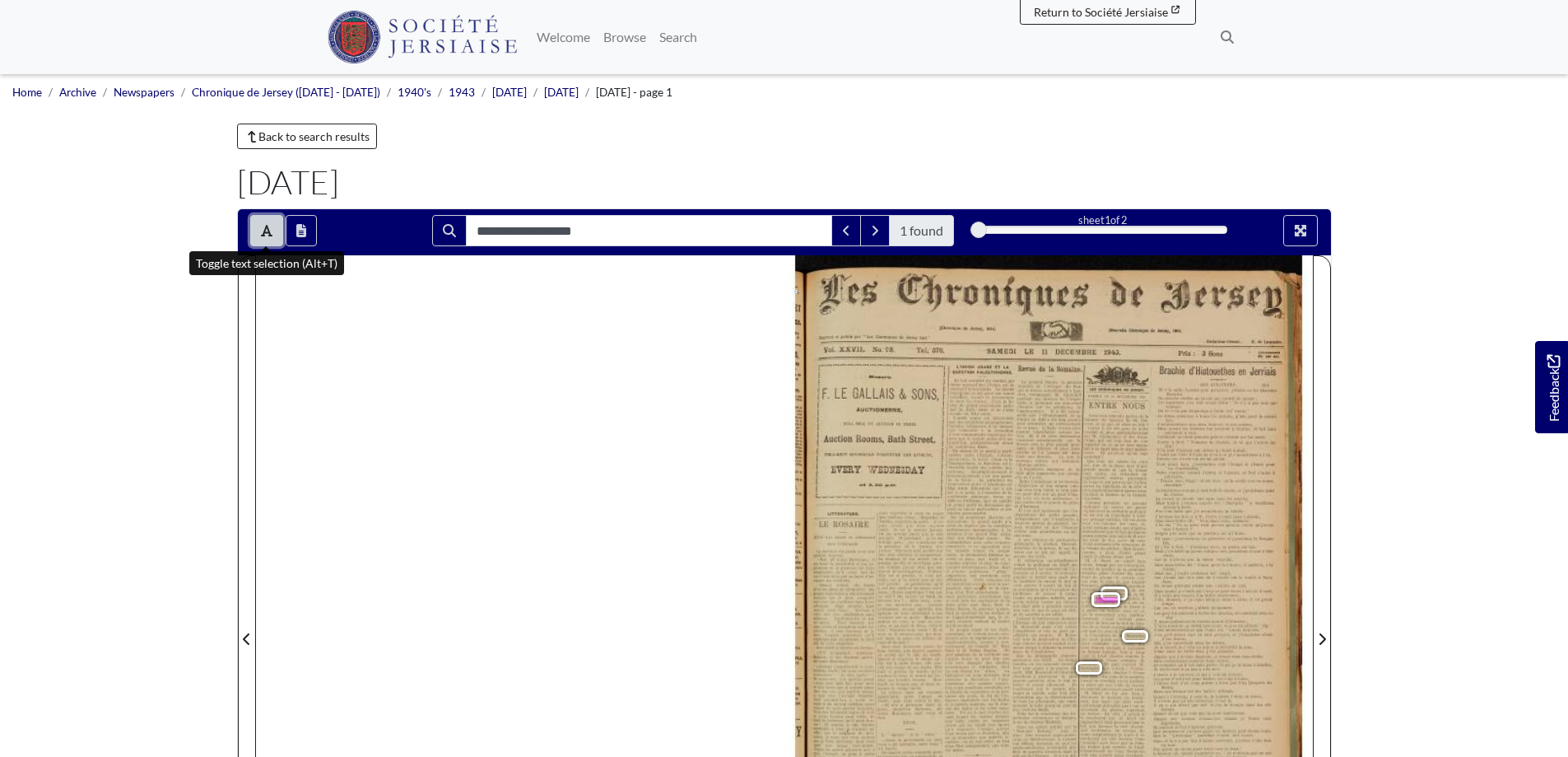
click at [268, 227] on icon "Toggle text selection (Alt+T)" at bounding box center [267, 230] width 11 height 13
click at [1123, 455] on div at bounding box center [1048, 629] width 528 height 748
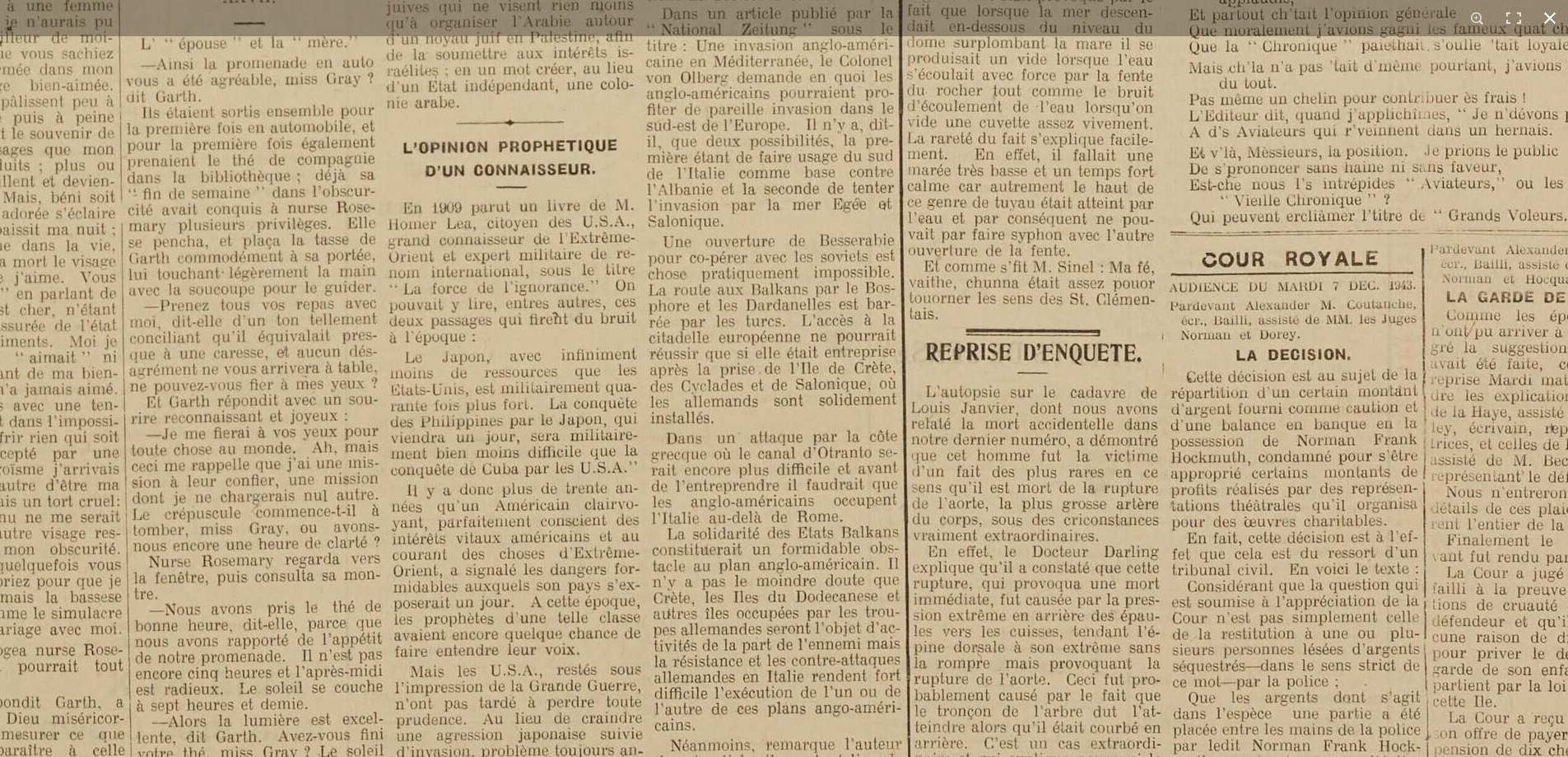
click at [1549, 17] on button at bounding box center [1549, 18] width 37 height 37
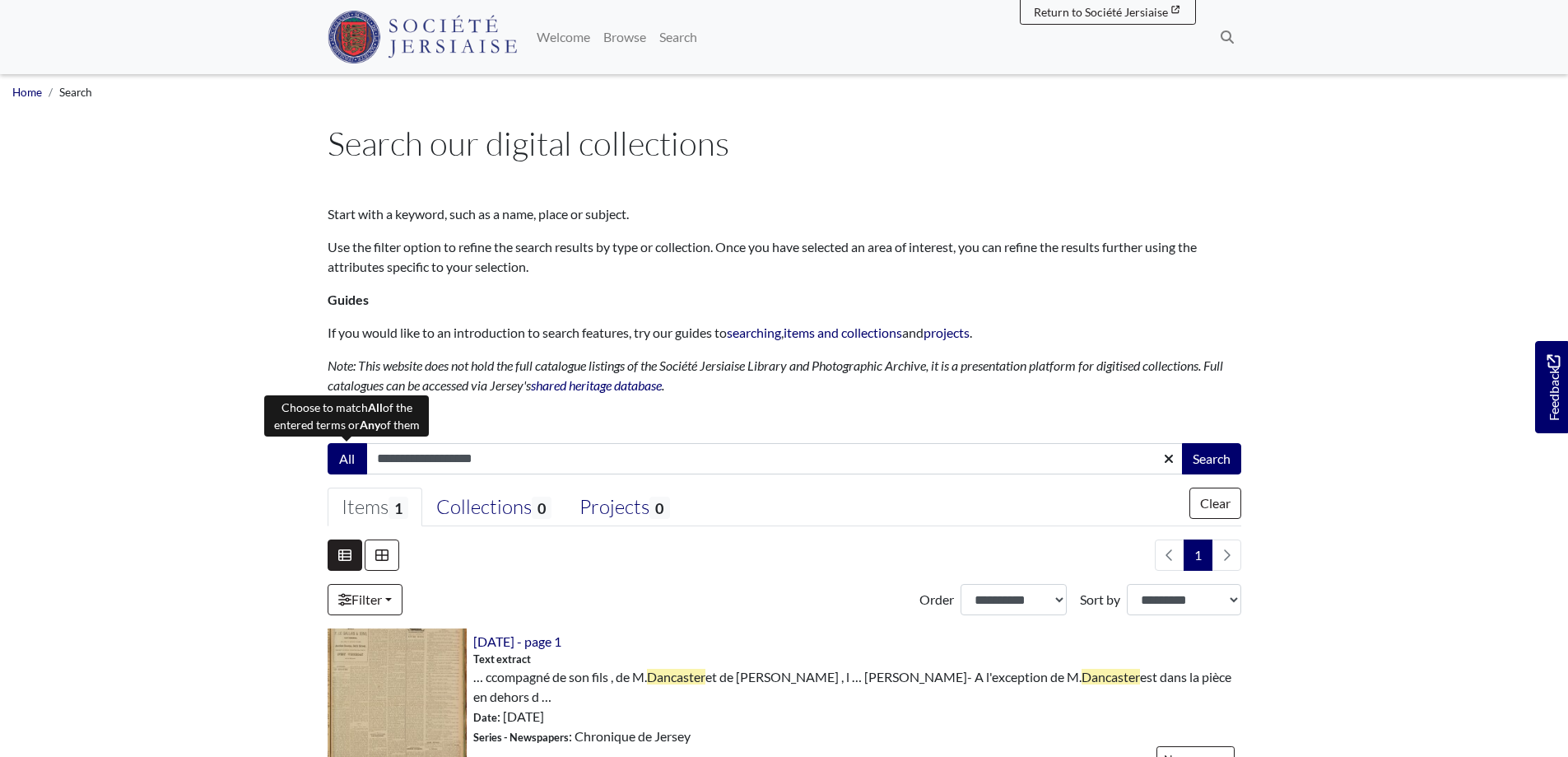
drag, startPoint x: 530, startPoint y: 460, endPoint x: 335, endPoint y: 453, distance: 195.1
click at [335, 453] on div "**********" at bounding box center [784, 458] width 913 height 31
type input "*******"
click at [1182, 443] on button "Search" at bounding box center [1211, 458] width 59 height 31
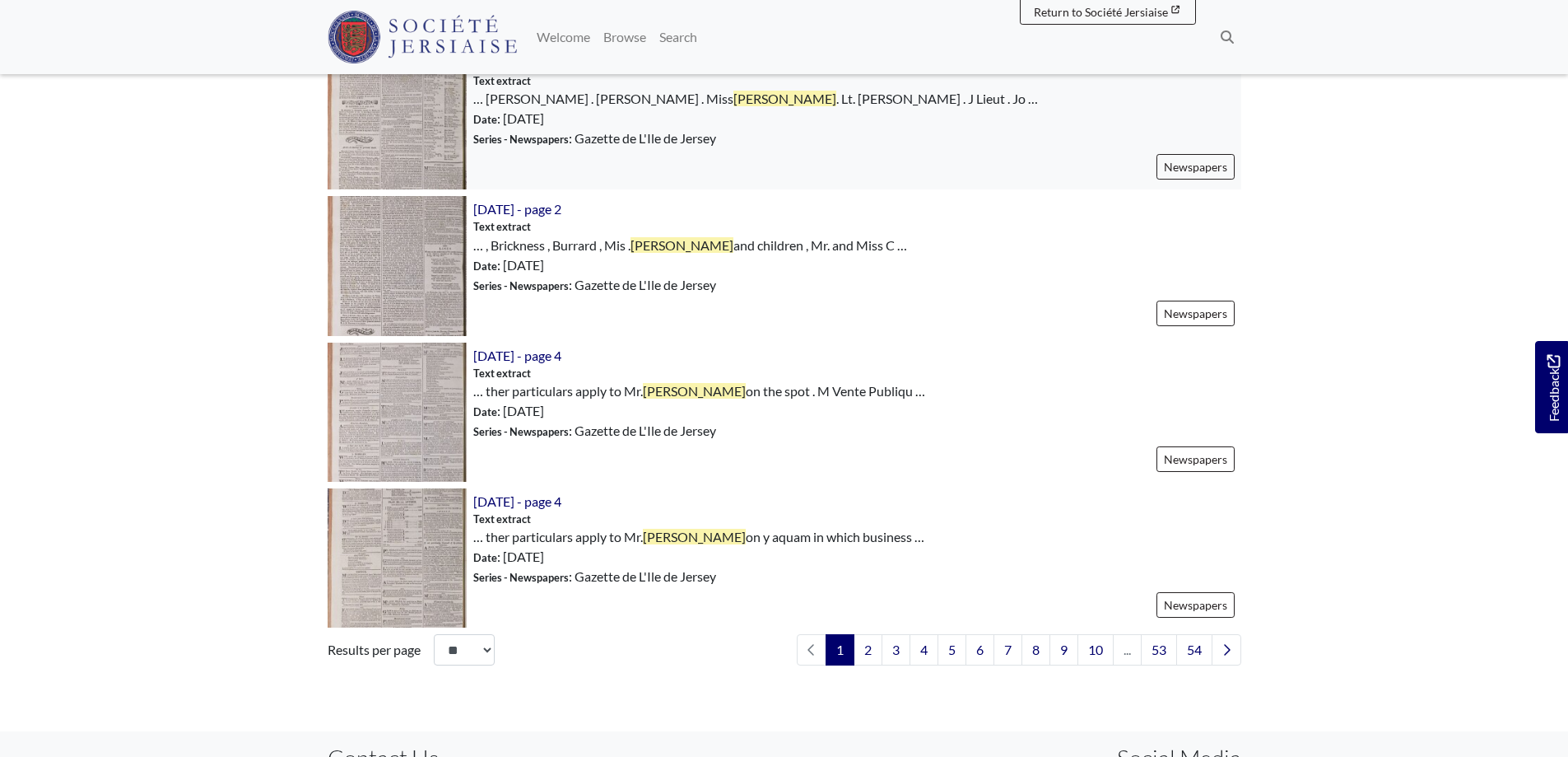
scroll to position [2223, 0]
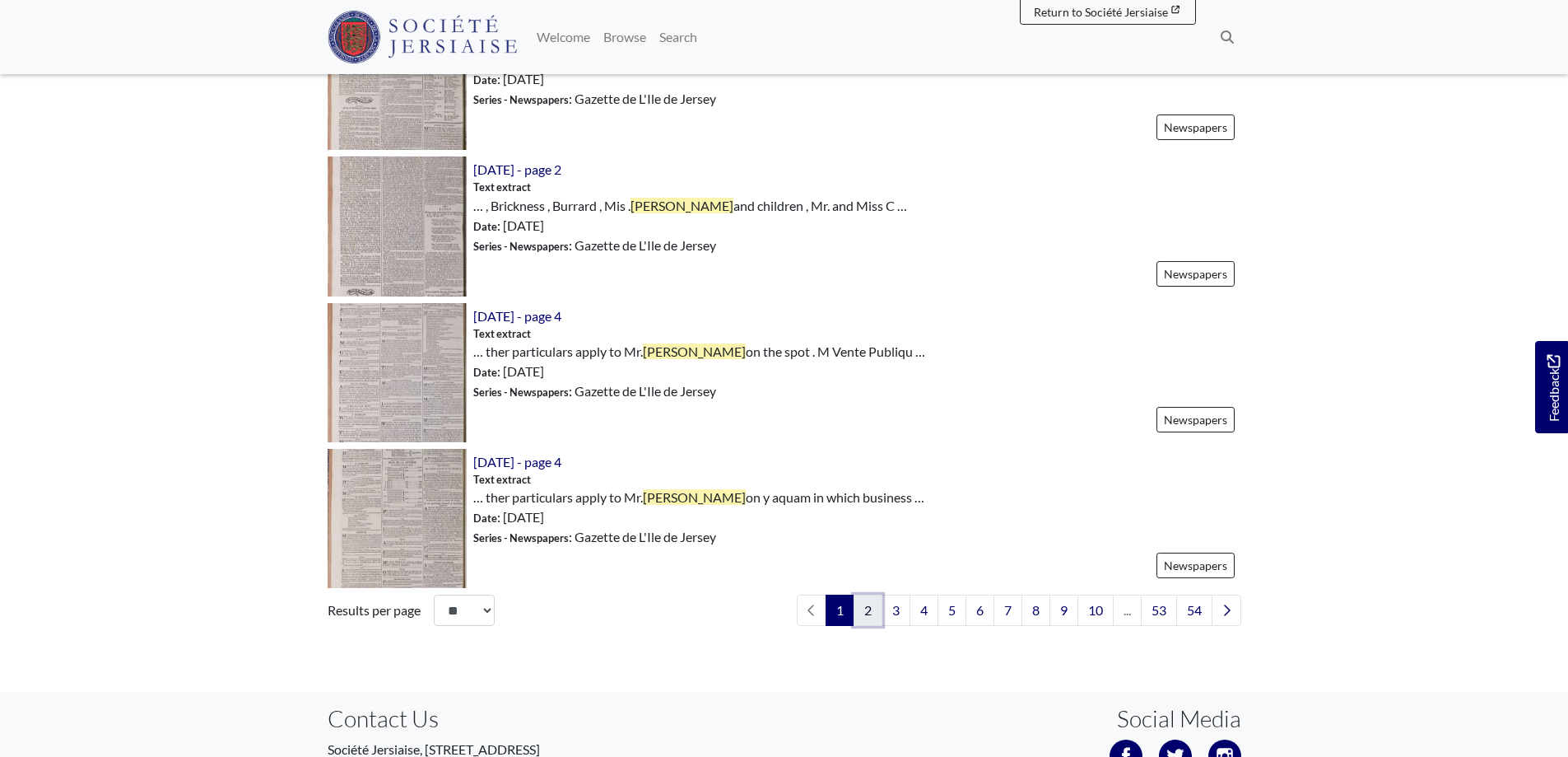
click at [859, 610] on link "2" at bounding box center [867, 609] width 29 height 31
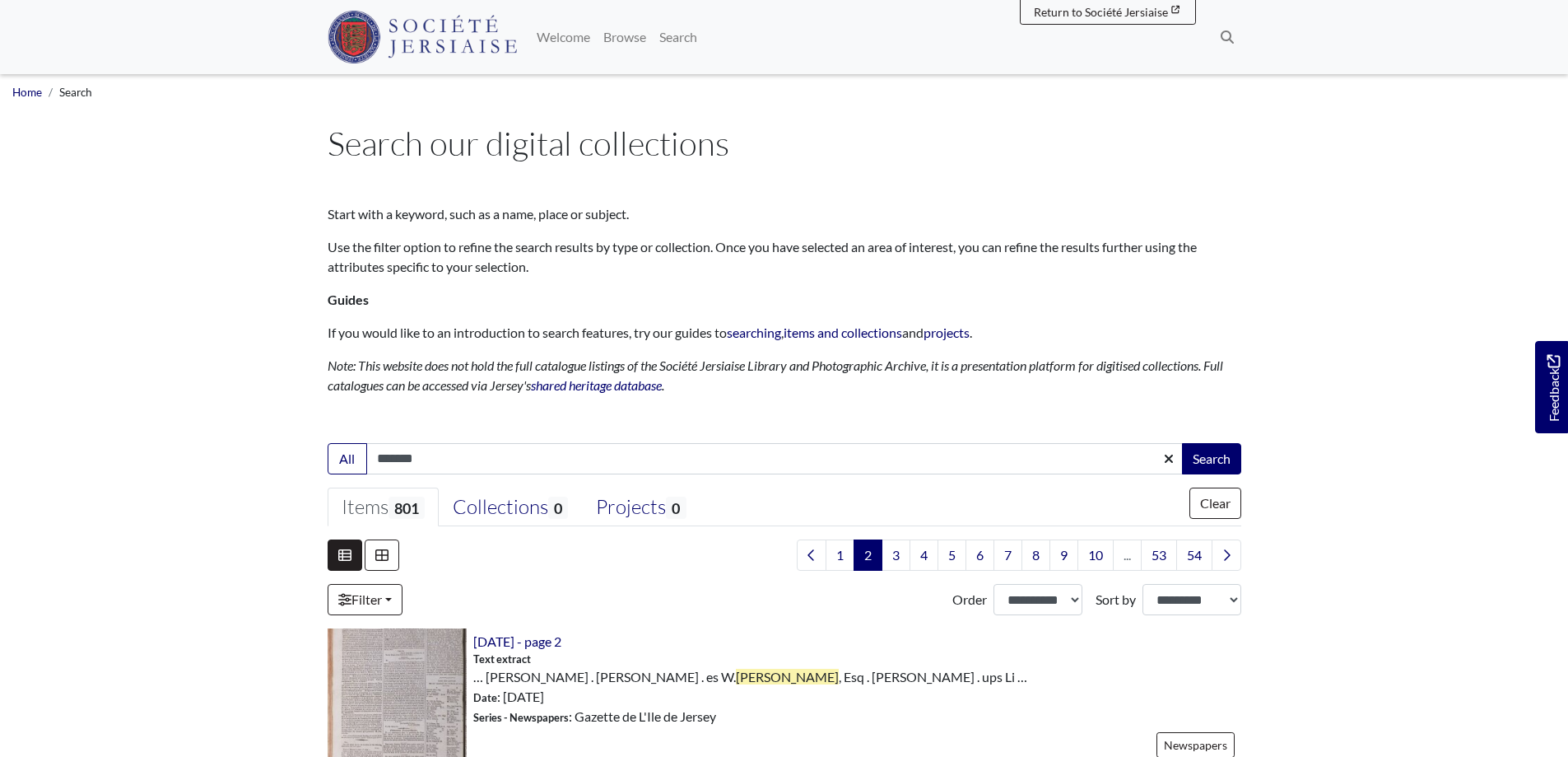
select select "***"
click at [365, 592] on link "Filter" at bounding box center [365, 599] width 75 height 31
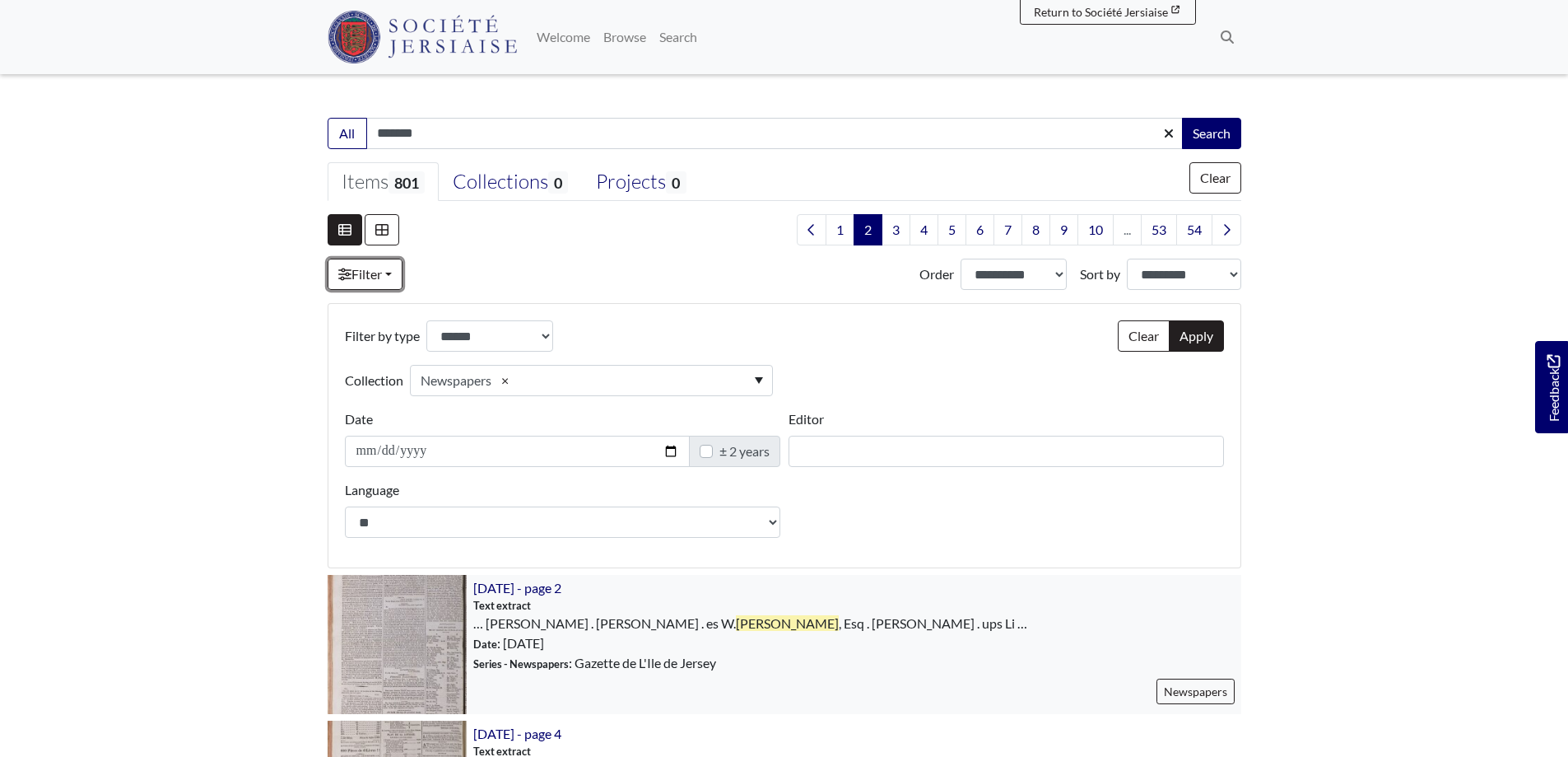
scroll to position [329, 0]
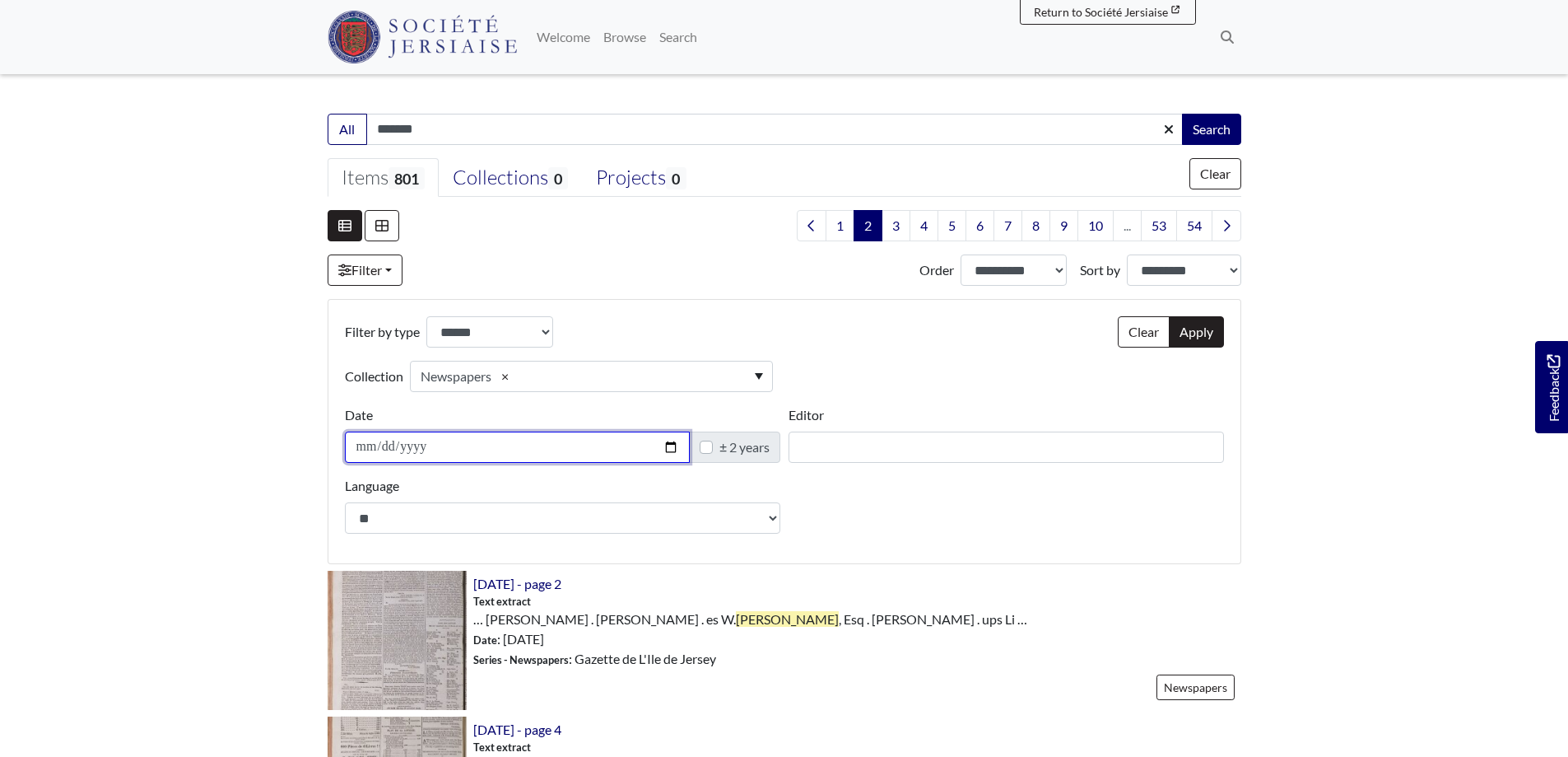
click at [428, 445] on input "Date" at bounding box center [517, 446] width 345 height 31
type input "**********"
click at [719, 447] on label "± 2 years" at bounding box center [745, 447] width 51 height 20
click at [1196, 331] on button "Apply" at bounding box center [1196, 331] width 55 height 31
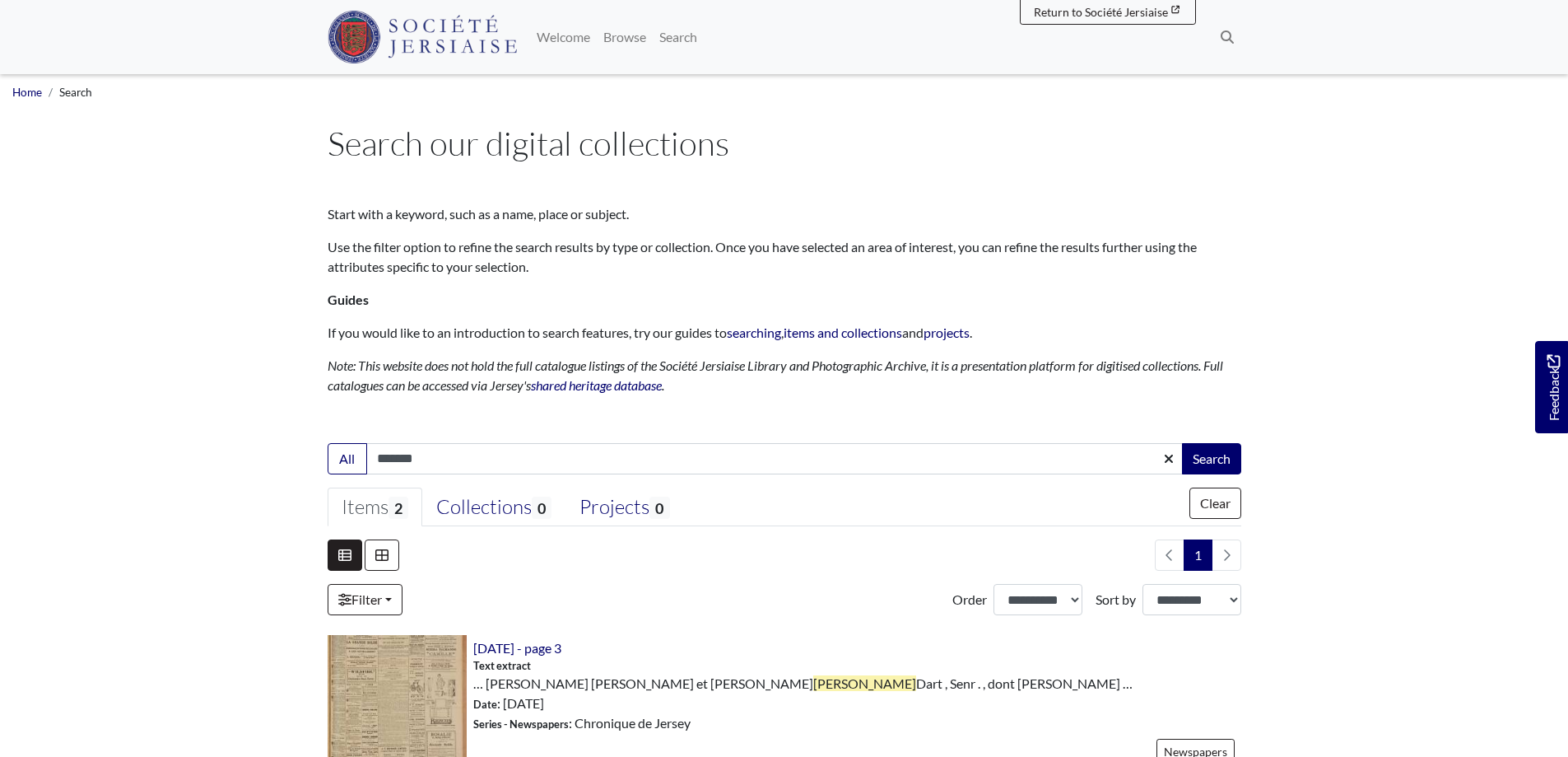
select select "***"
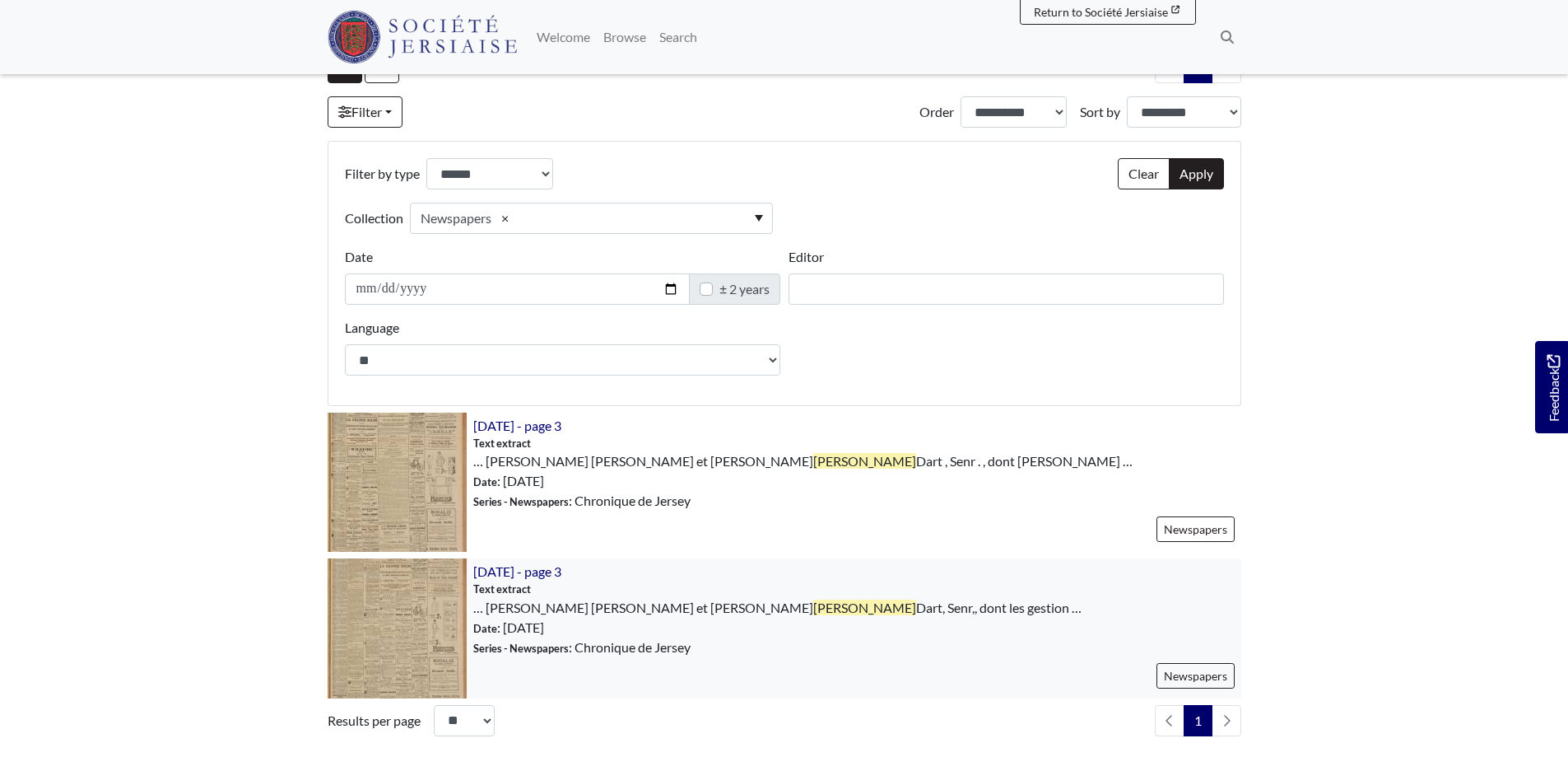
scroll to position [494, 0]
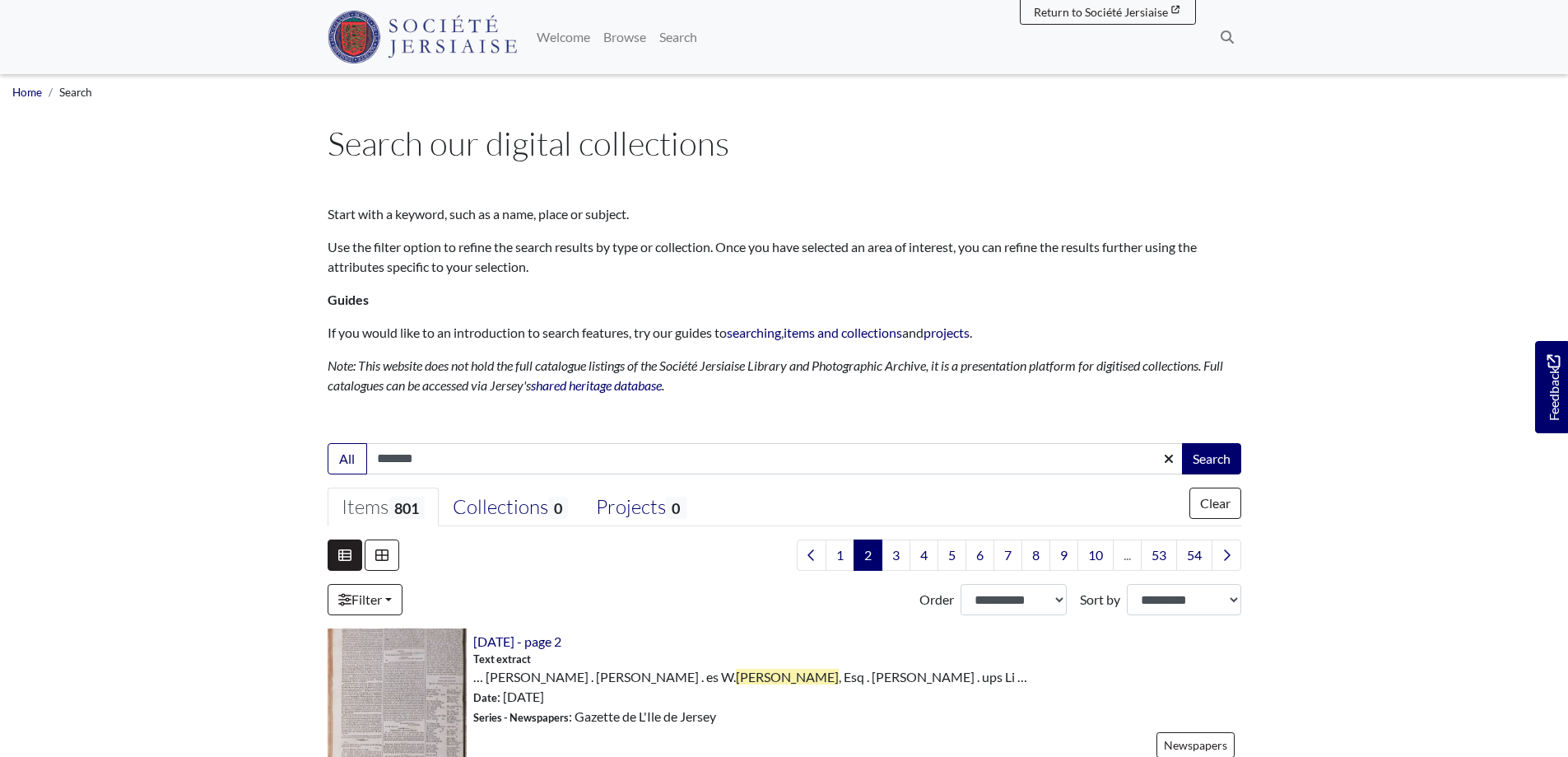
scroll to position [329, 0]
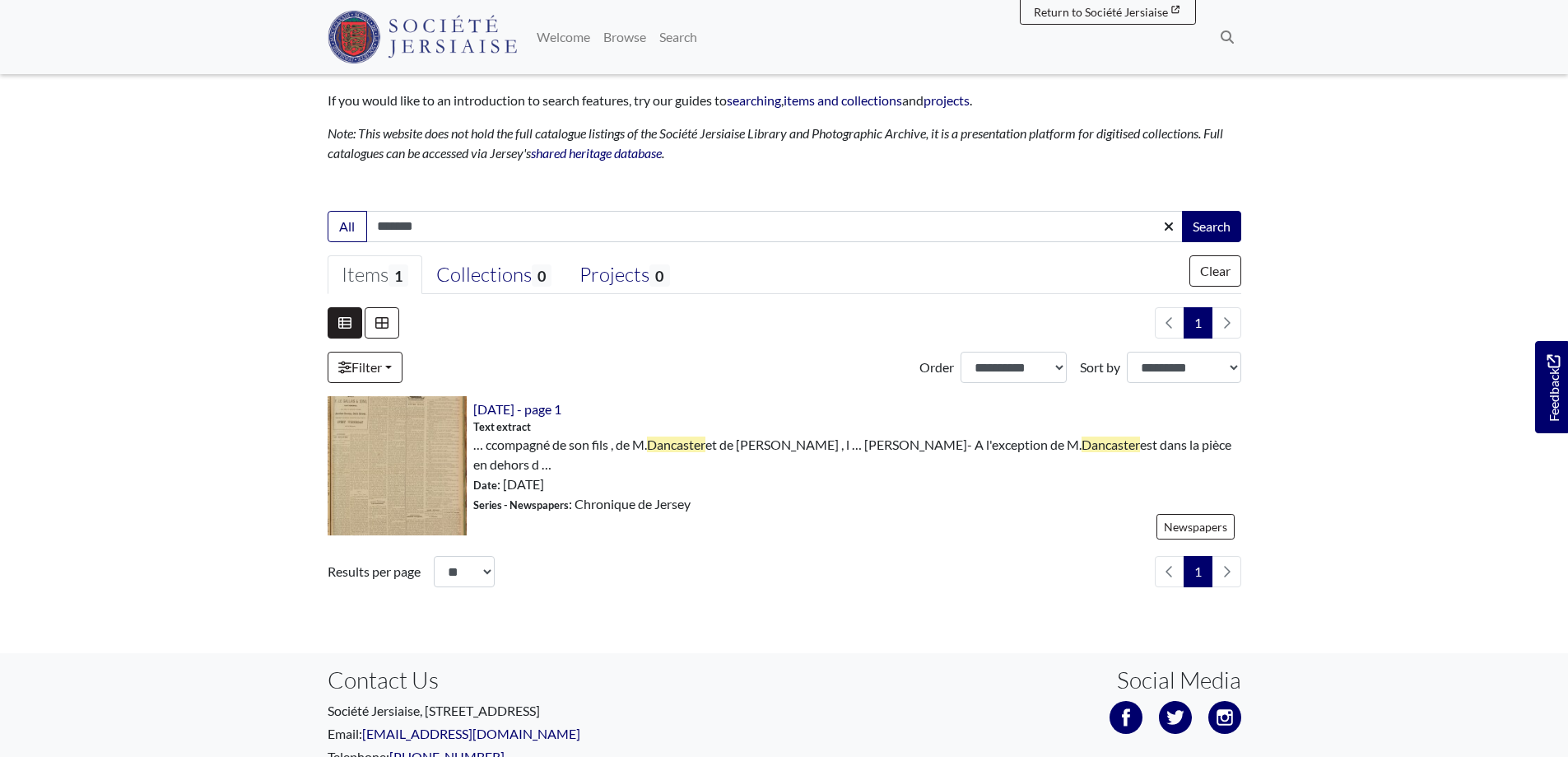
scroll to position [247, 0]
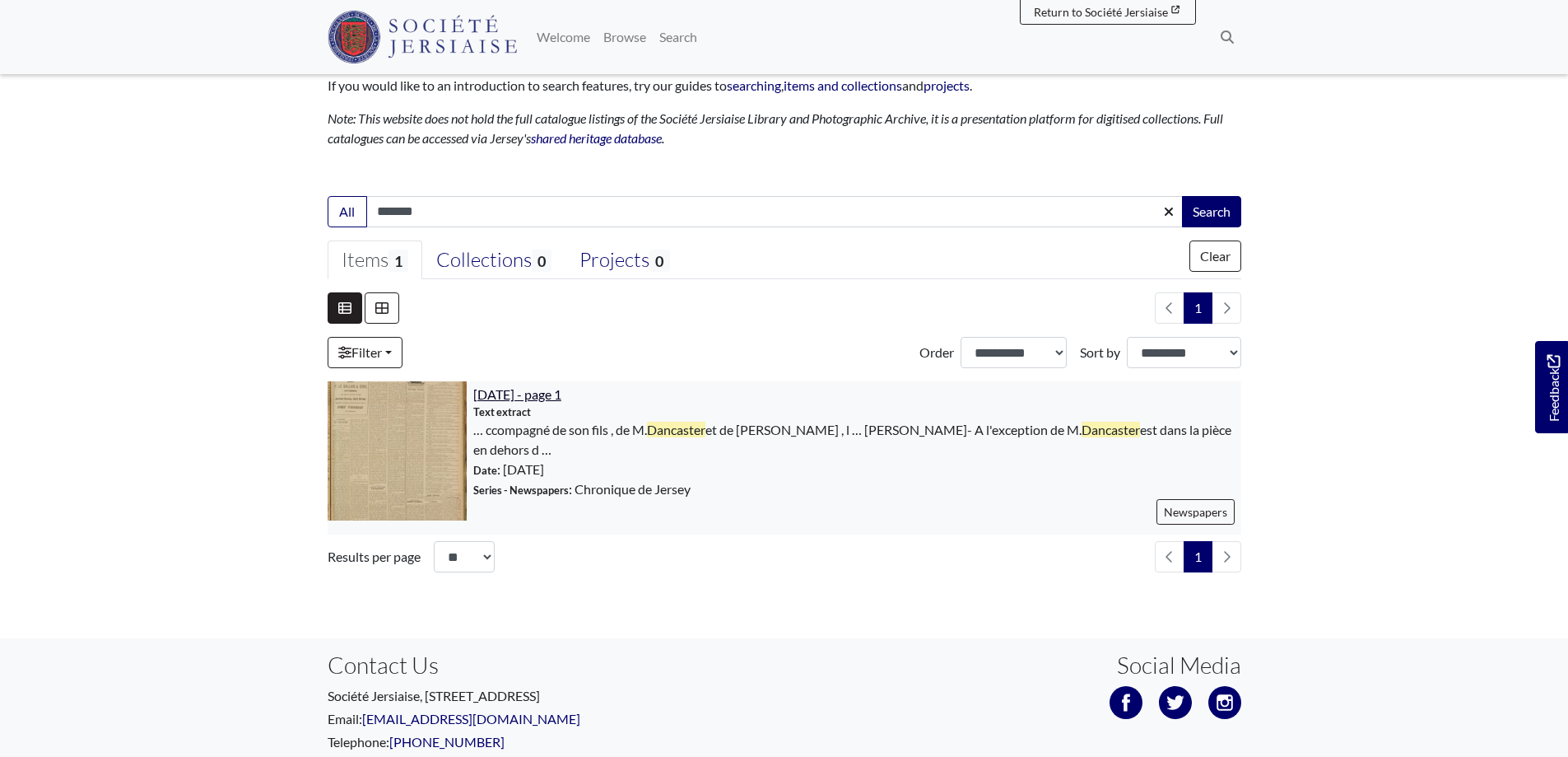
click at [557, 389] on span "[DATE] - page 1" at bounding box center [517, 393] width 88 height 16
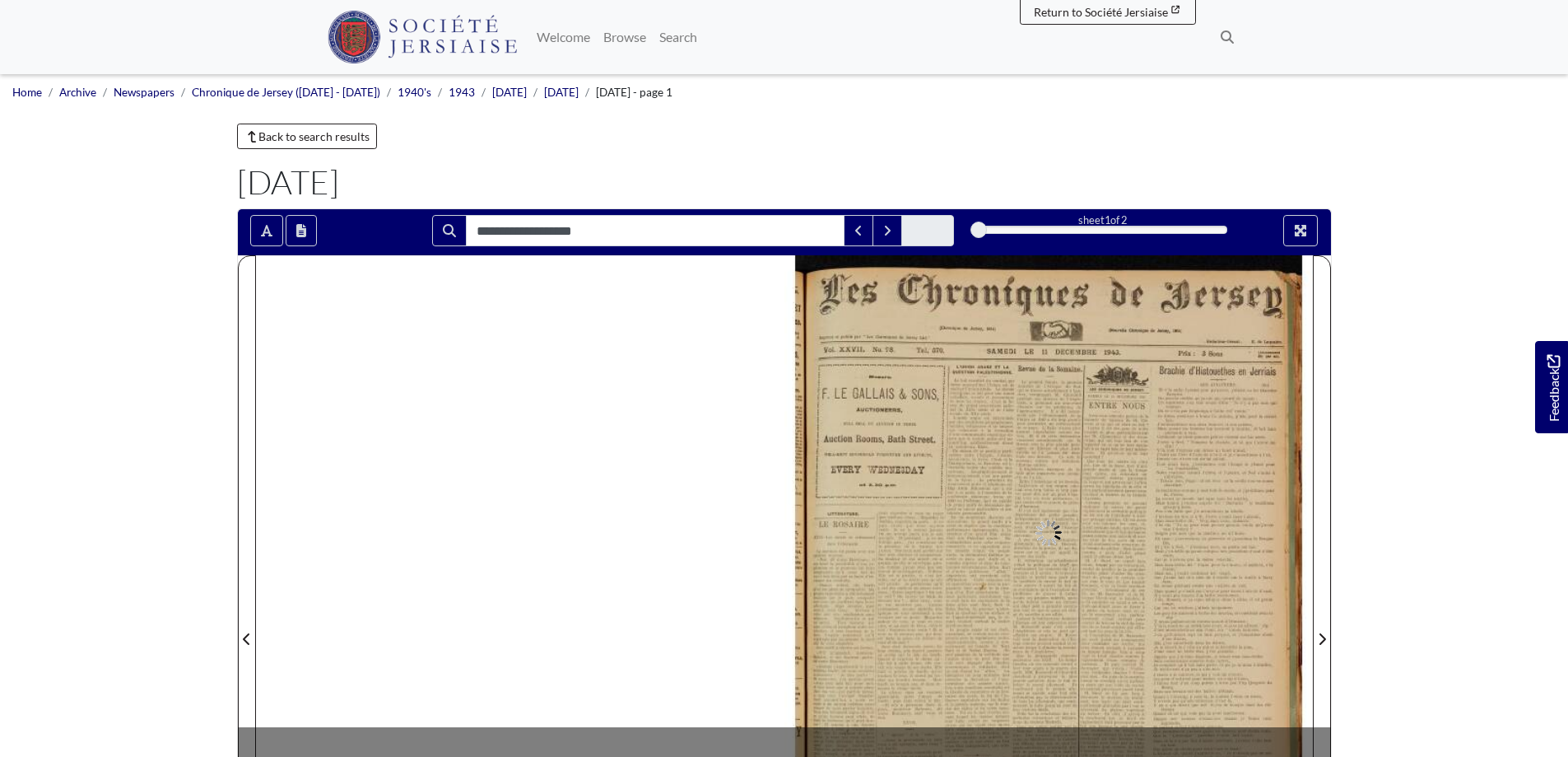
type input "**********"
click at [266, 226] on icon "Toggle text selection (Alt+T)" at bounding box center [267, 230] width 11 height 11
click at [1100, 571] on div at bounding box center [1048, 629] width 528 height 748
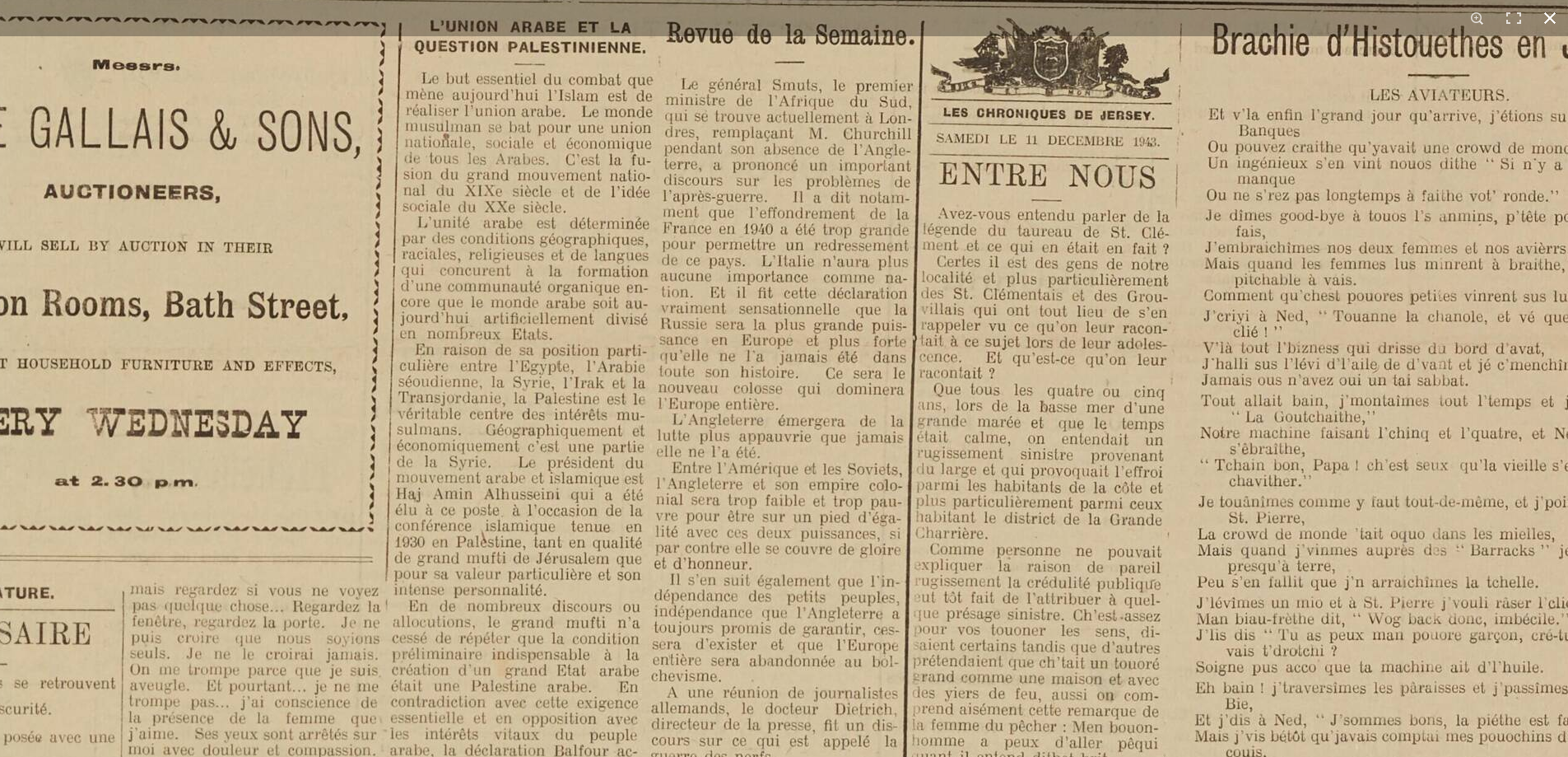
click at [1550, 10] on button at bounding box center [1549, 18] width 37 height 37
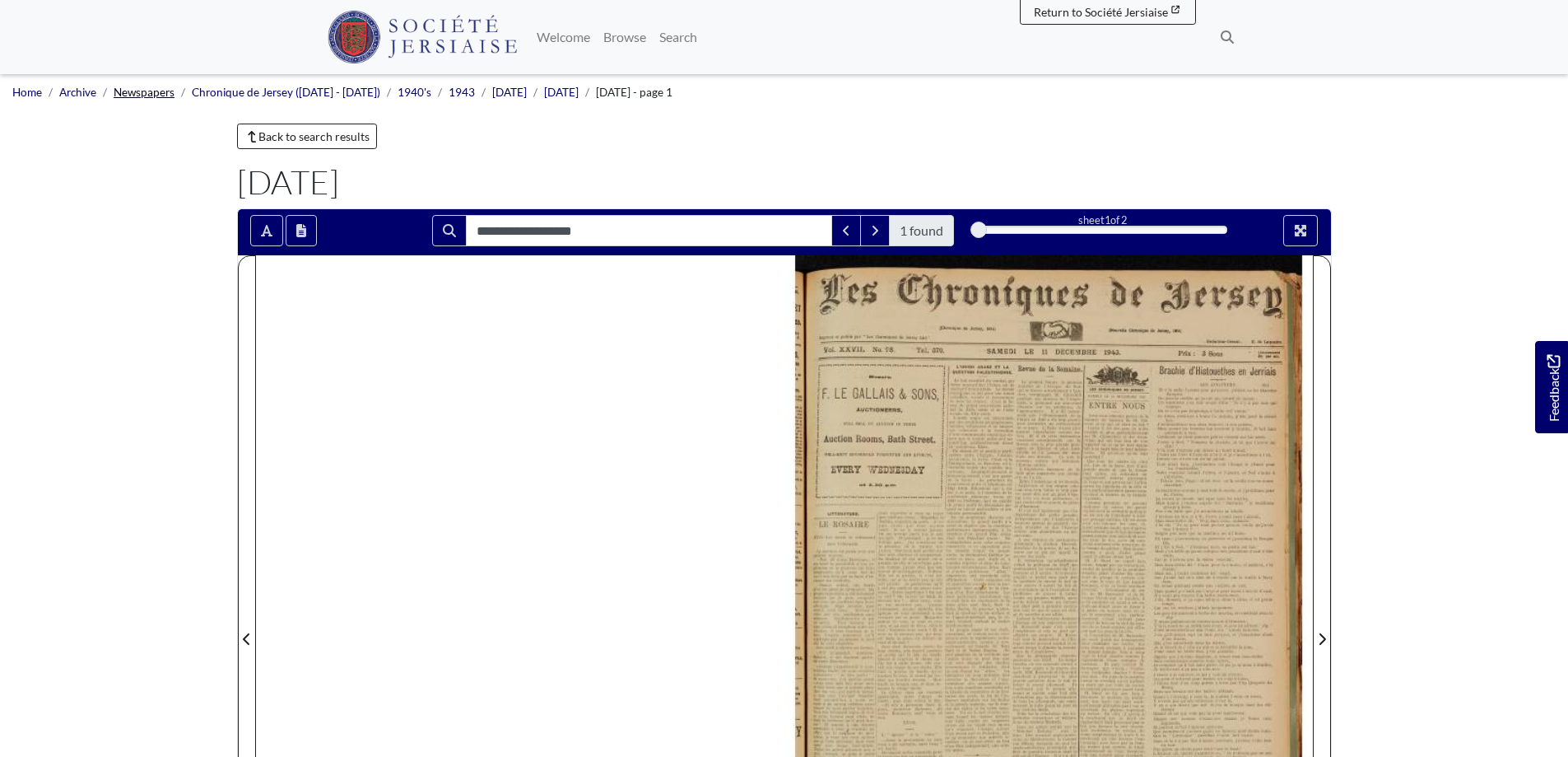
click at [159, 93] on link "Newspapers" at bounding box center [143, 92] width 61 height 13
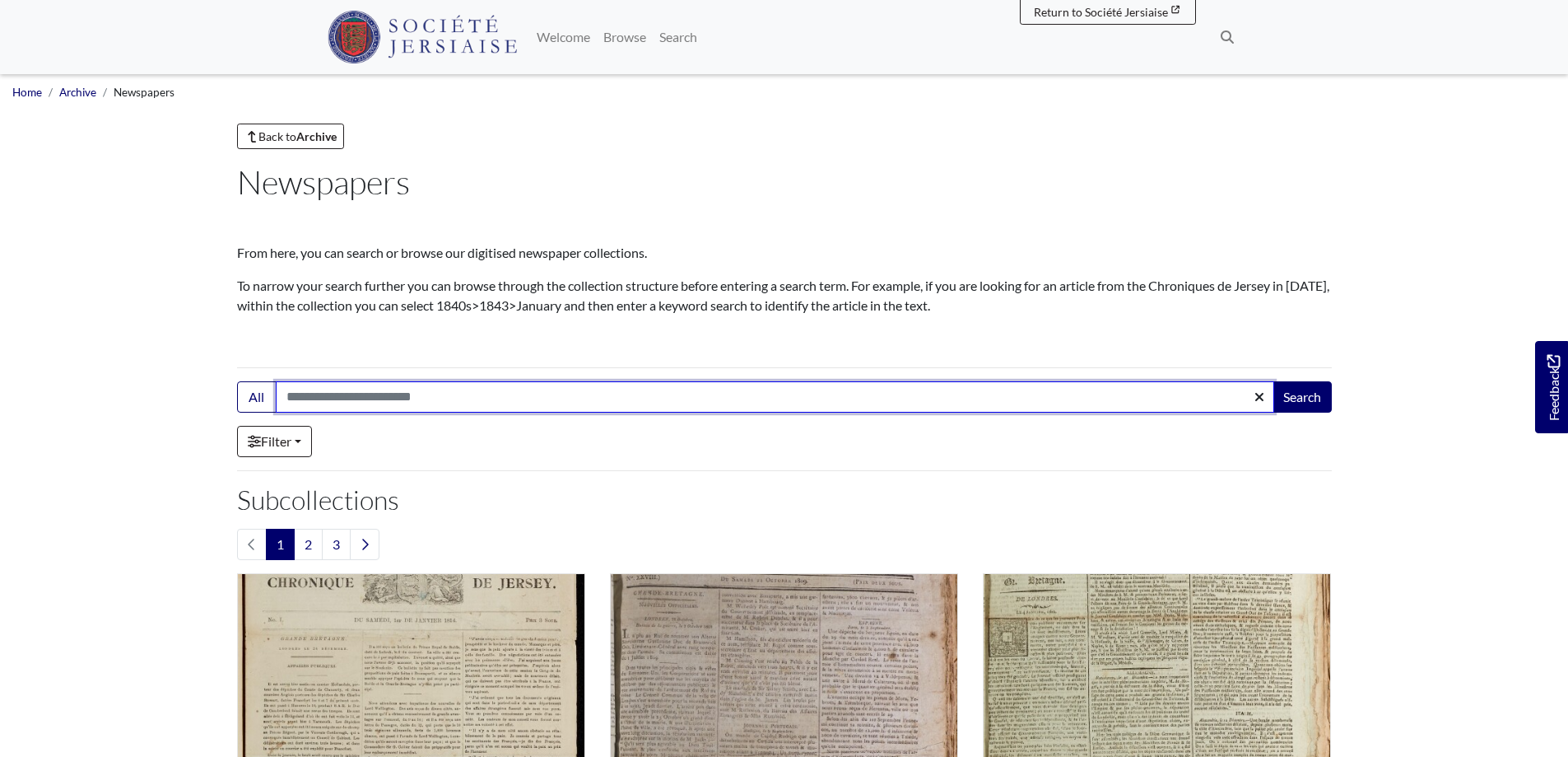
click at [362, 407] on input "Search:" at bounding box center [775, 396] width 998 height 31
drag, startPoint x: 352, startPoint y: 397, endPoint x: 274, endPoint y: 394, distance: 78.1
click at [274, 394] on div "All ******* Search" at bounding box center [784, 396] width 1095 height 31
paste input "Search this collection..."
type input "**********"
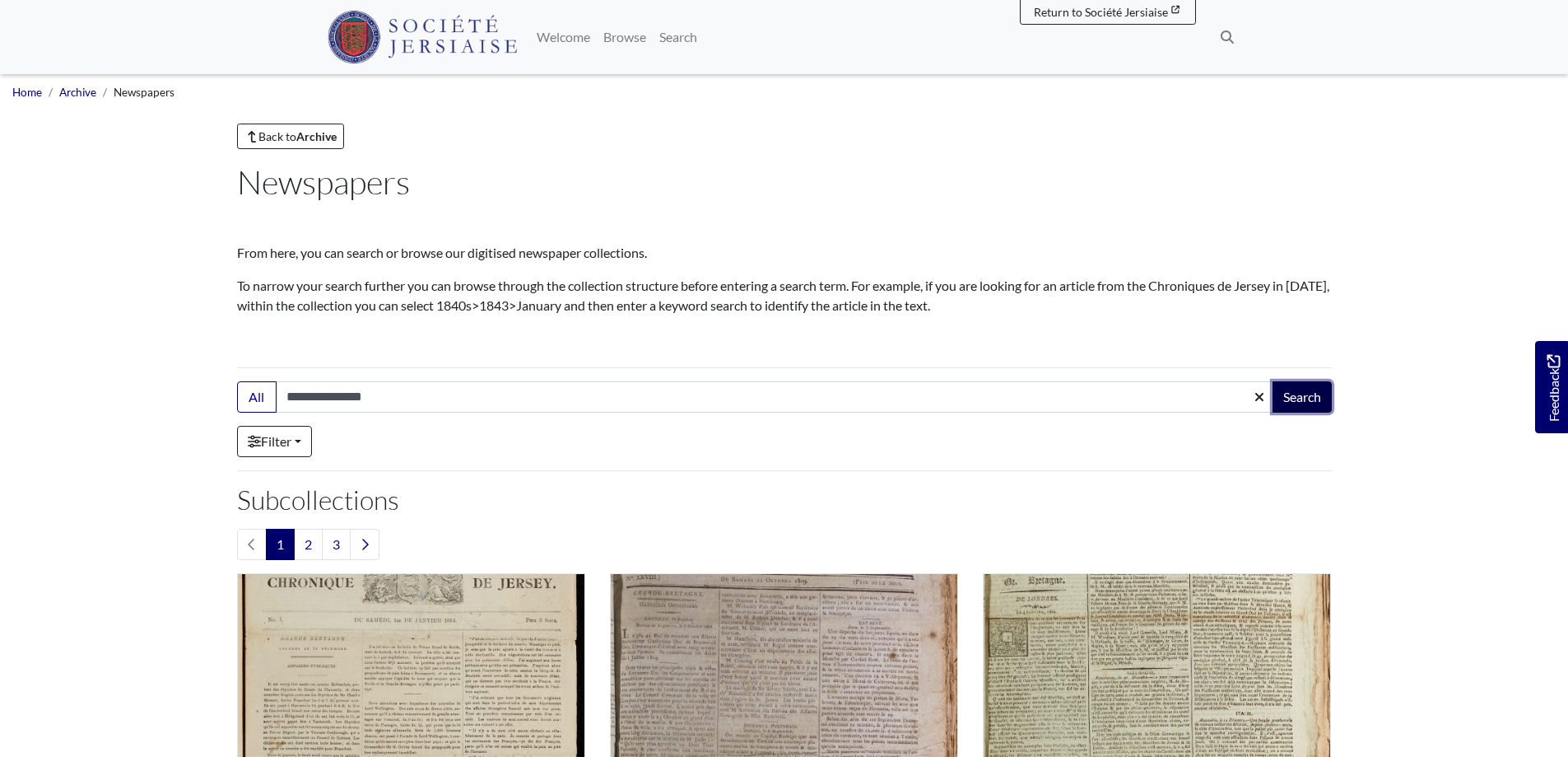
drag, startPoint x: 1308, startPoint y: 395, endPoint x: 1273, endPoint y: 396, distance: 35.0
click at [1307, 395] on button "Search" at bounding box center [1302, 396] width 59 height 31
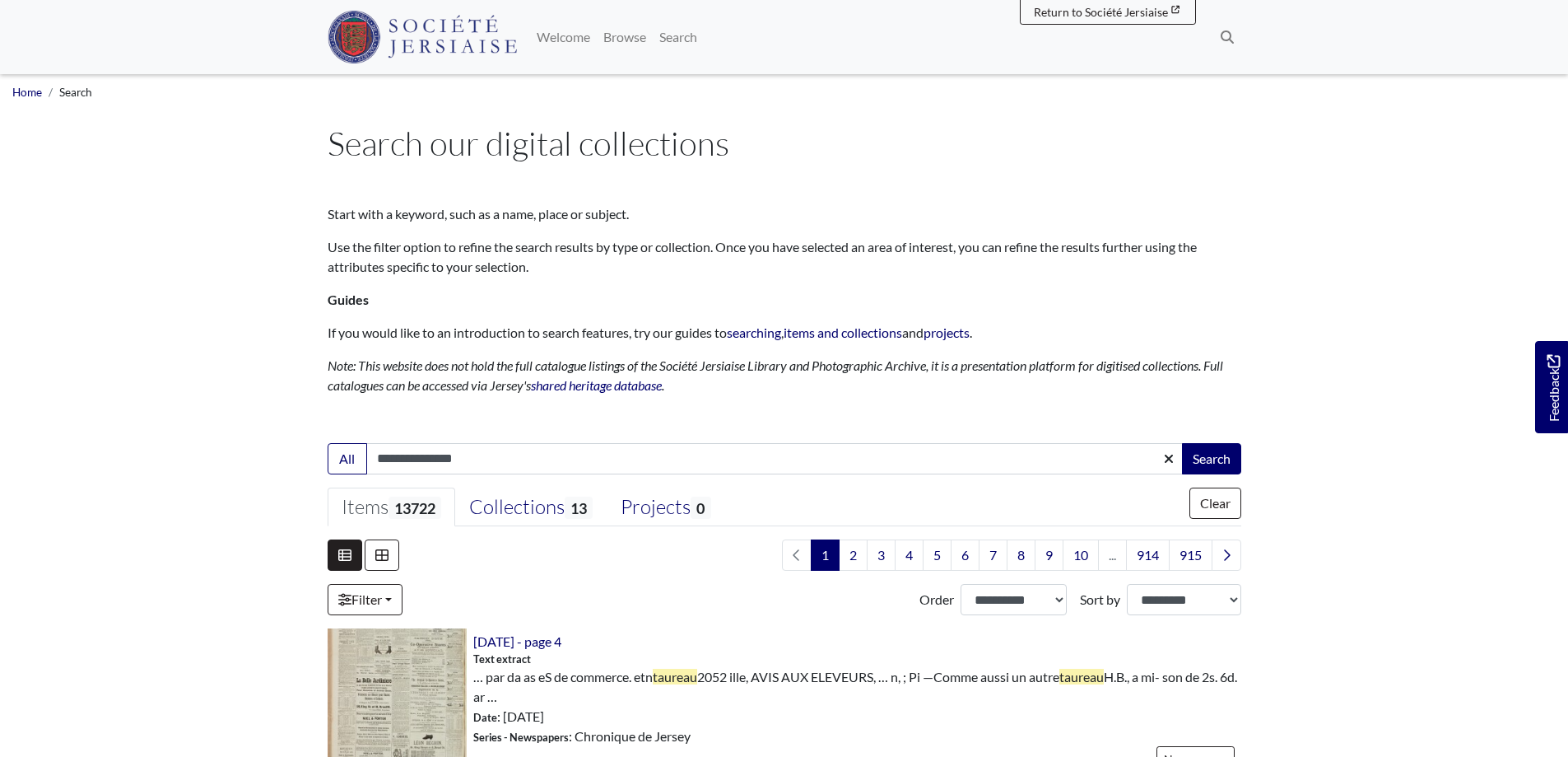
click at [562, 462] on input "**********" at bounding box center [775, 458] width 818 height 31
type input "**********"
click at [1205, 451] on button "Search" at bounding box center [1211, 458] width 59 height 31
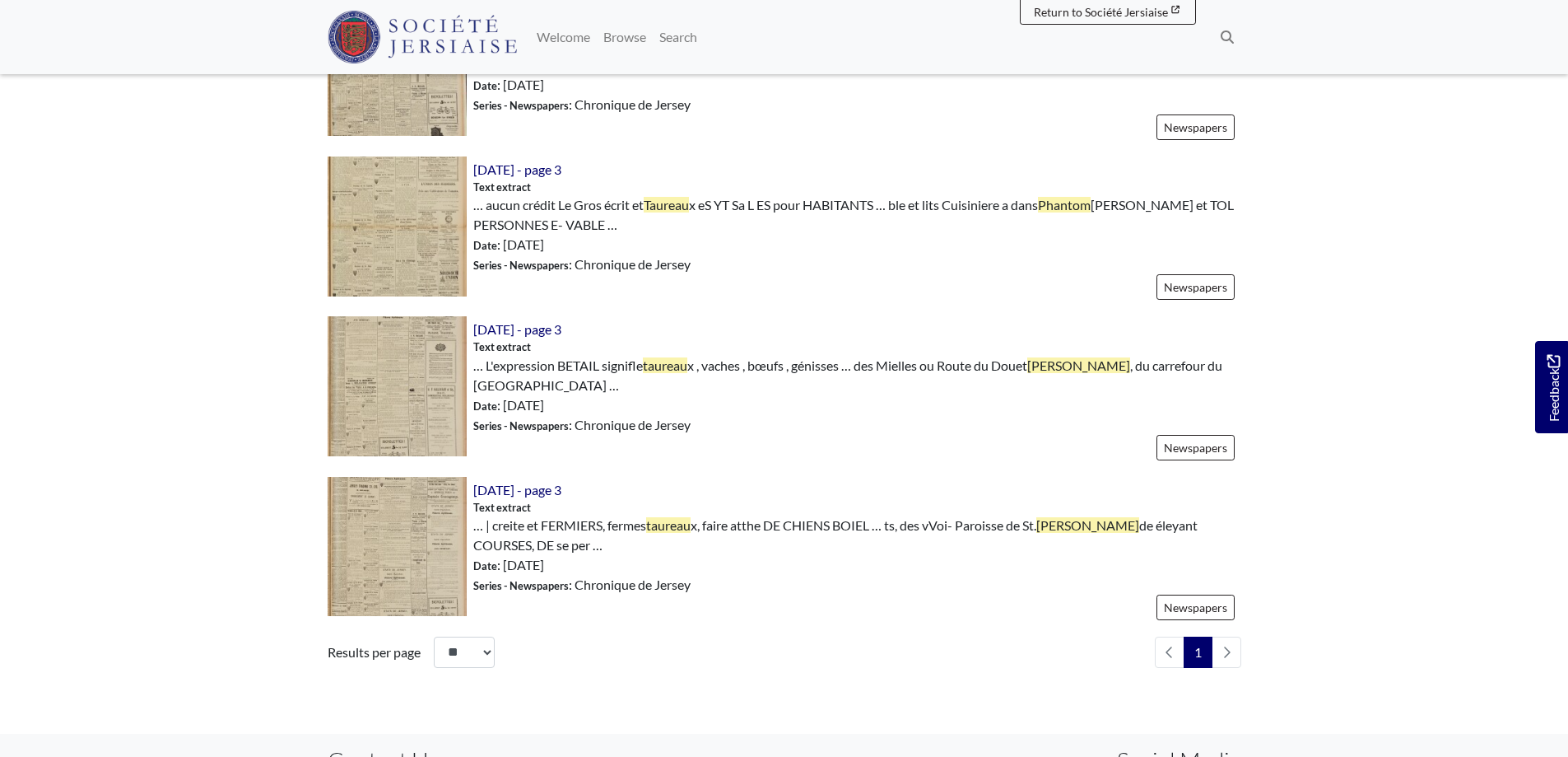
scroll to position [2223, 0]
